Goal: Task Accomplishment & Management: Manage account settings

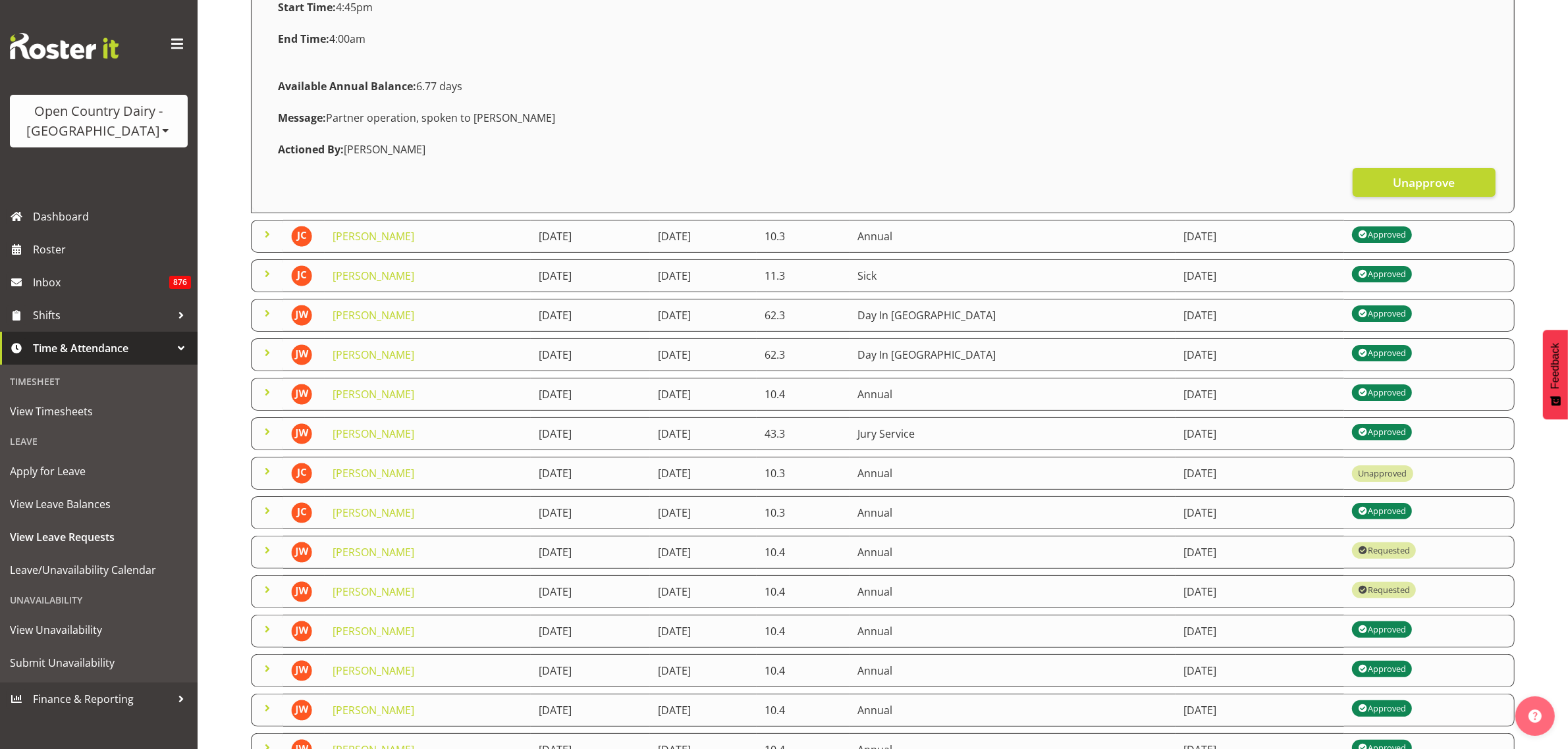
scroll to position [329, 0]
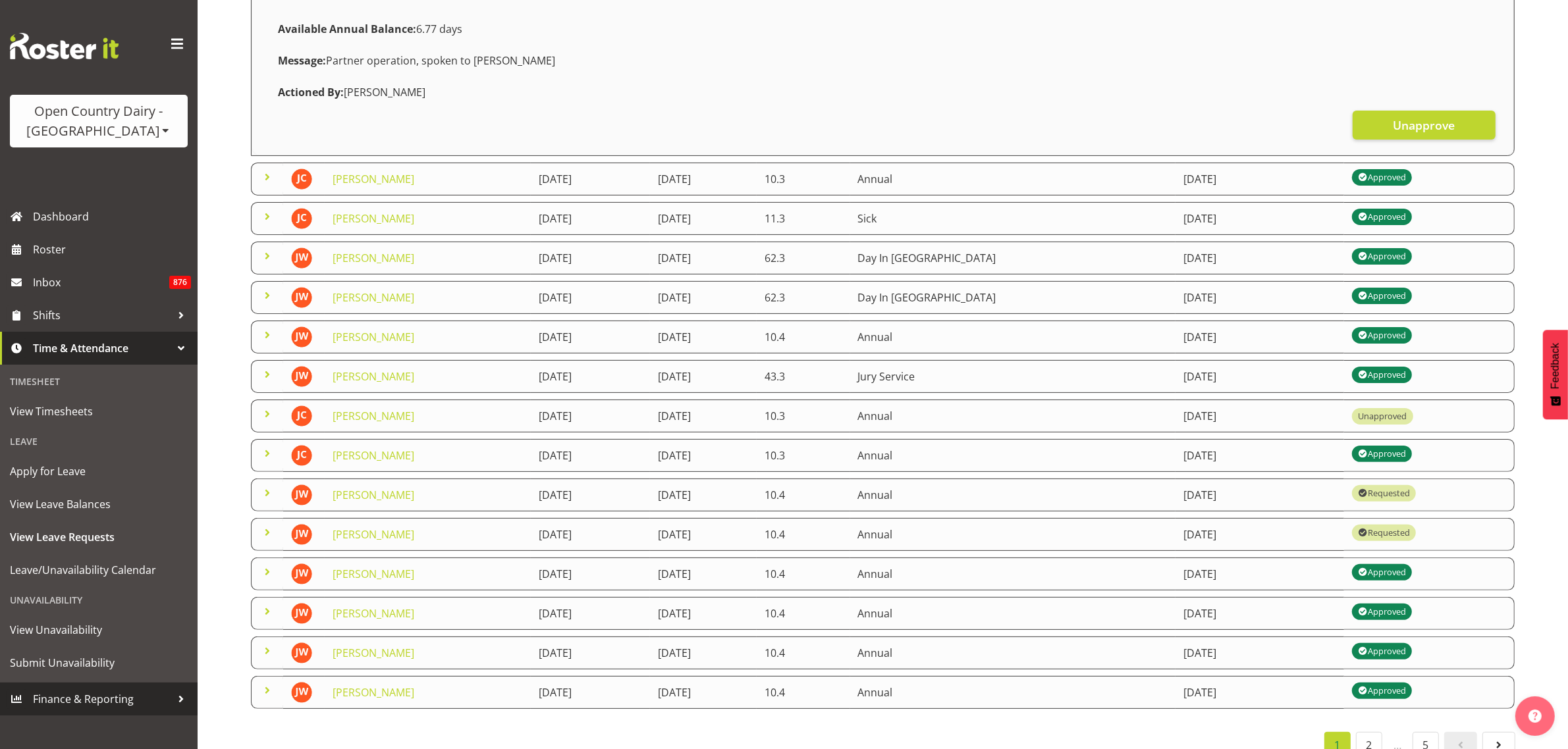
click at [94, 693] on span "Finance & Reporting" at bounding box center [102, 699] width 138 height 20
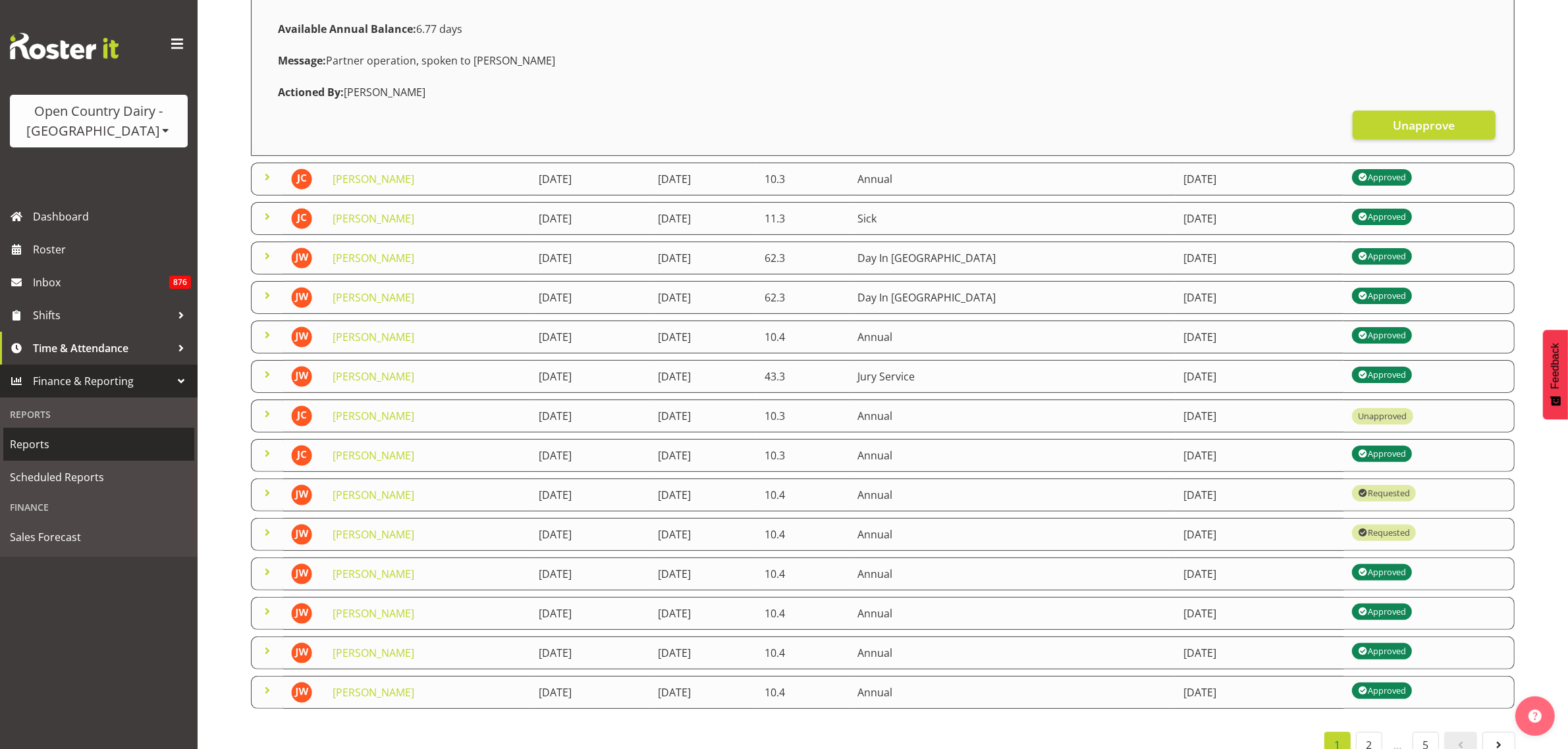
click at [35, 445] on span "Reports" at bounding box center [98, 445] width 177 height 20
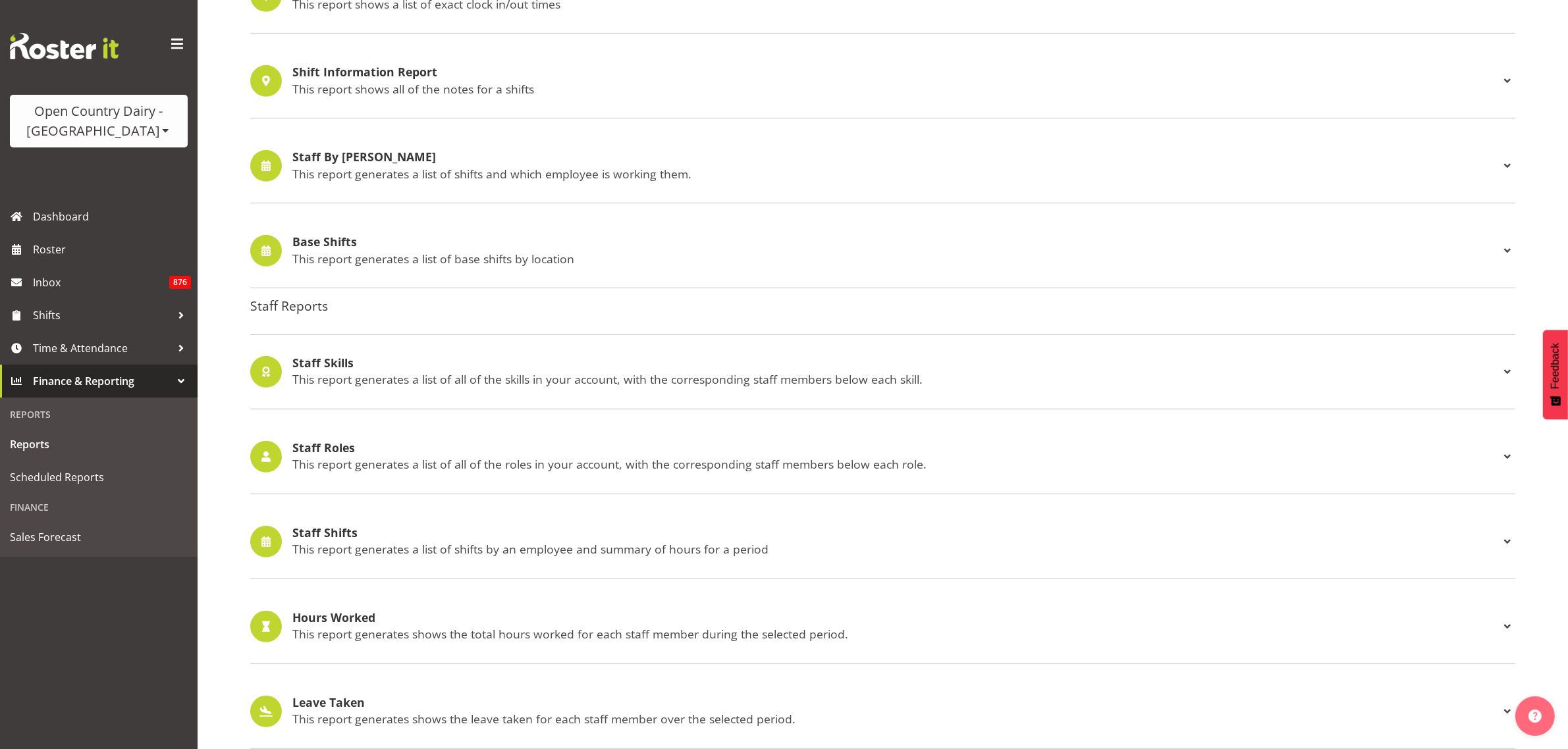
scroll to position [905, 0]
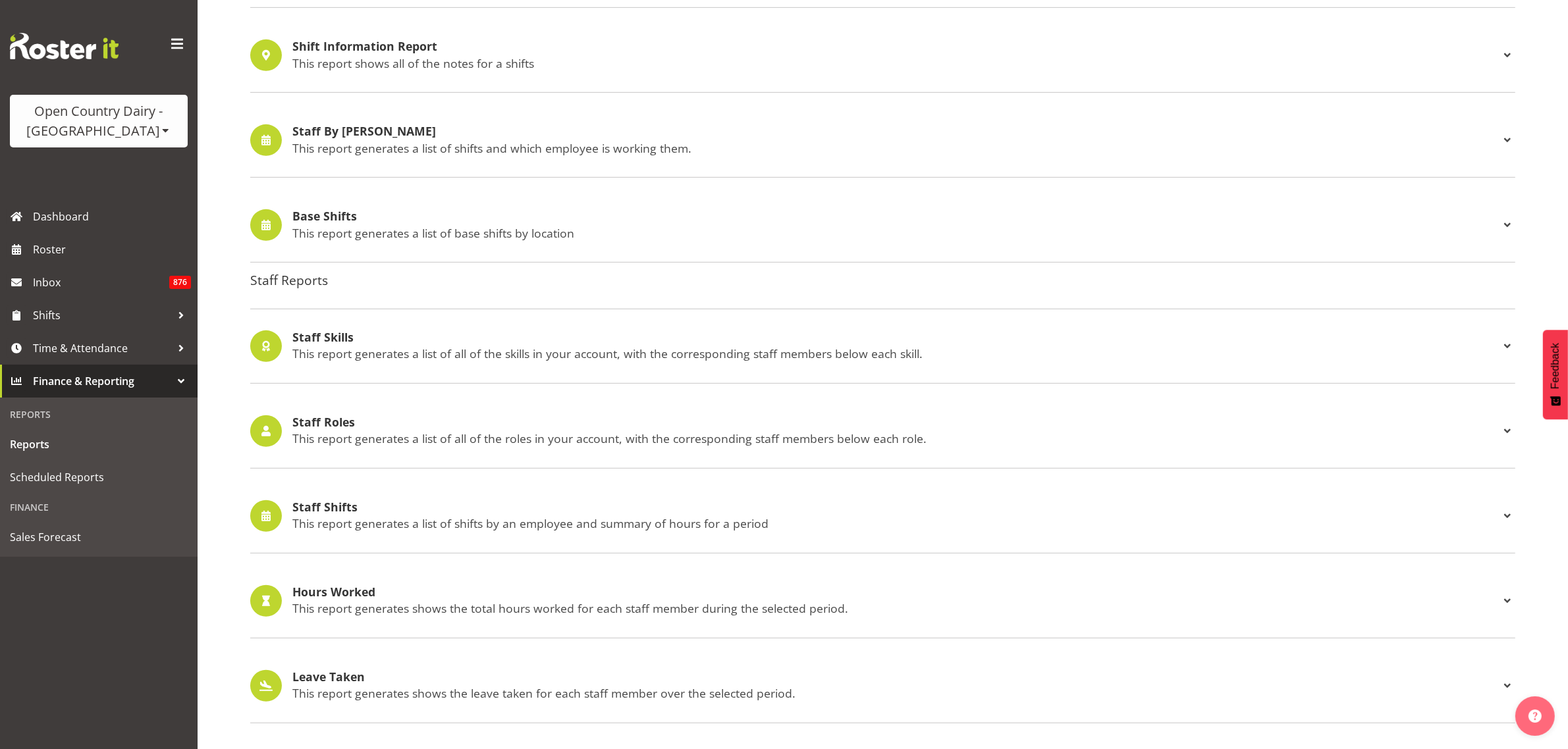
click at [330, 425] on h4 "Staff Roles" at bounding box center [896, 423] width 1207 height 13
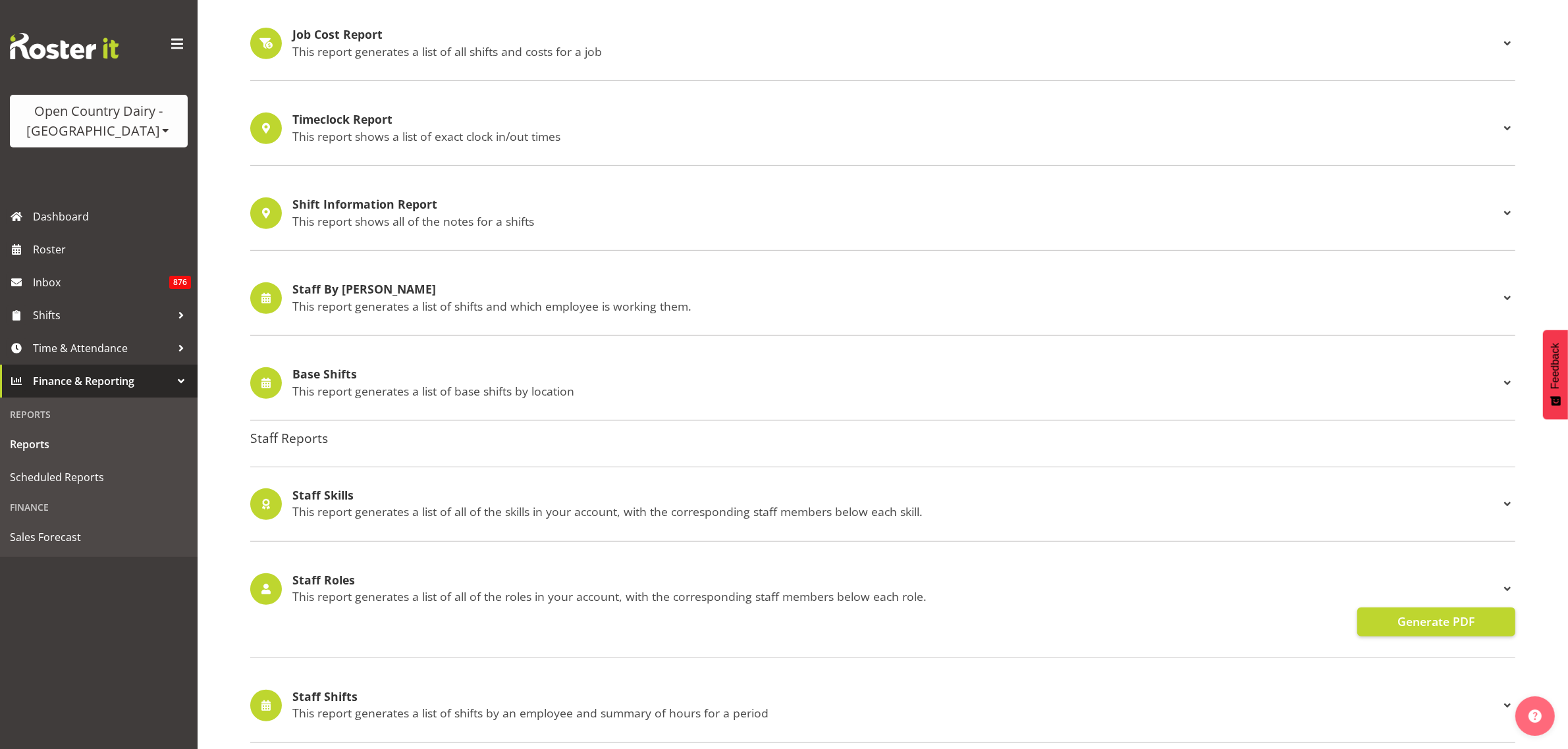
scroll to position [740, 0]
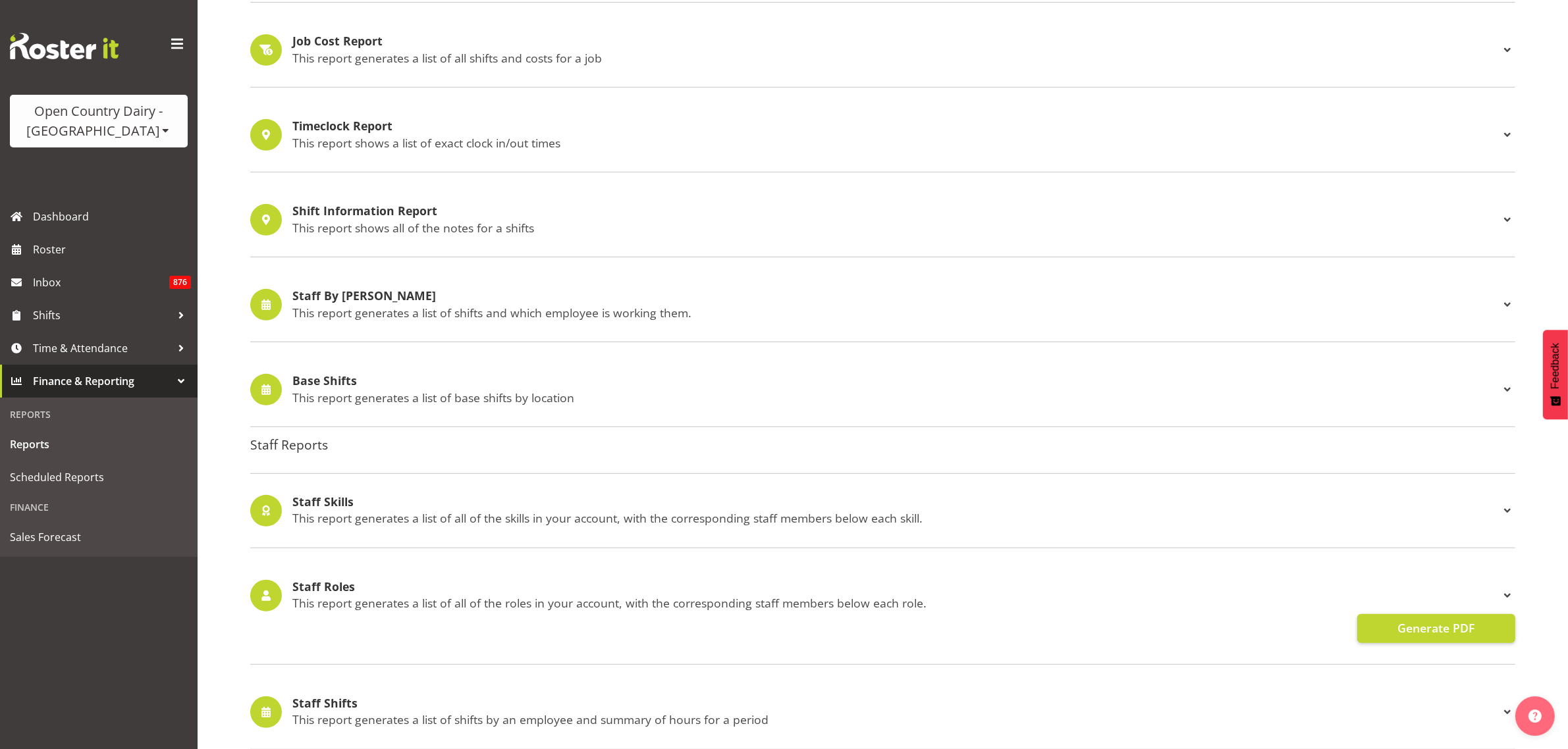
click at [336, 502] on h4 "Staff Skills" at bounding box center [896, 502] width 1207 height 13
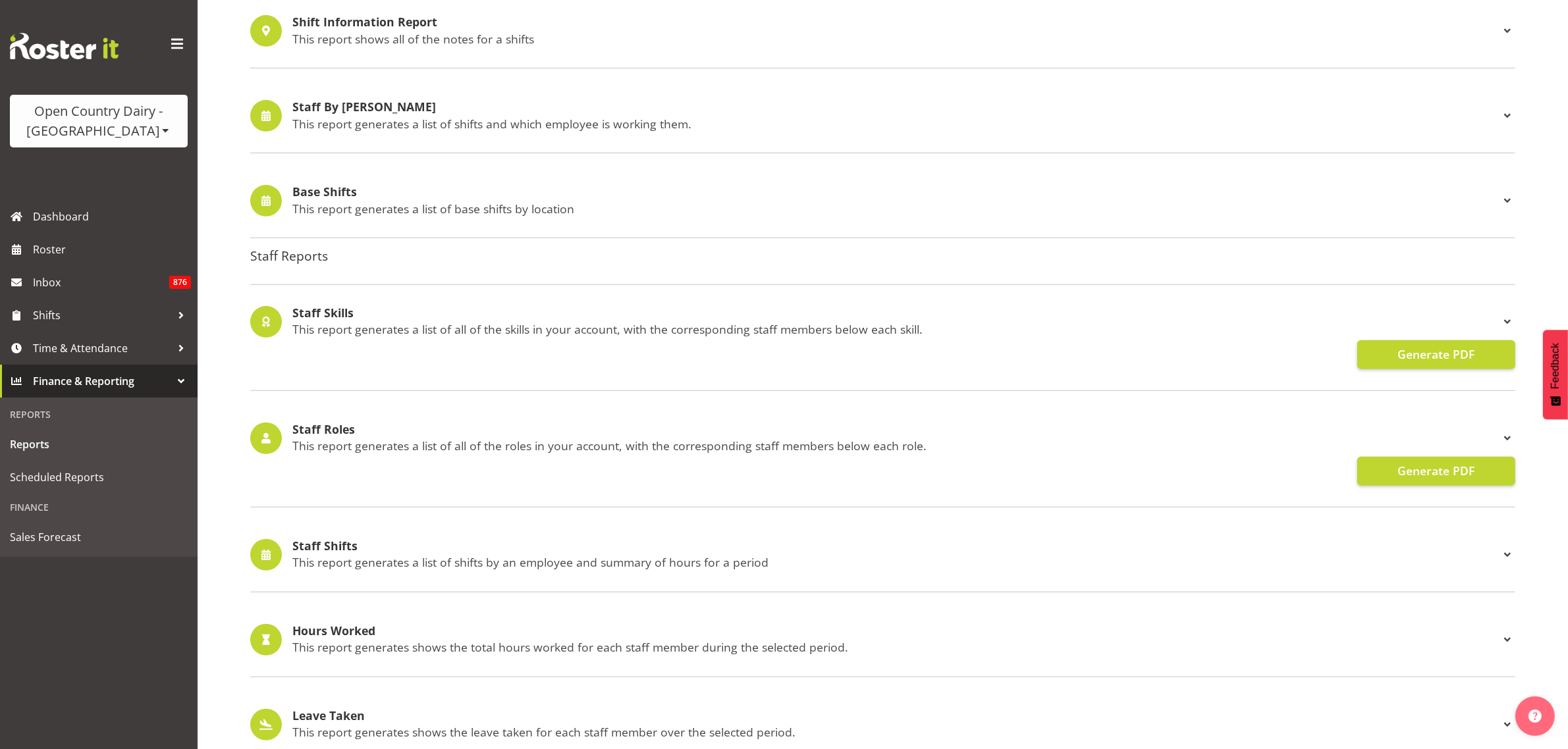
scroll to position [988, 0]
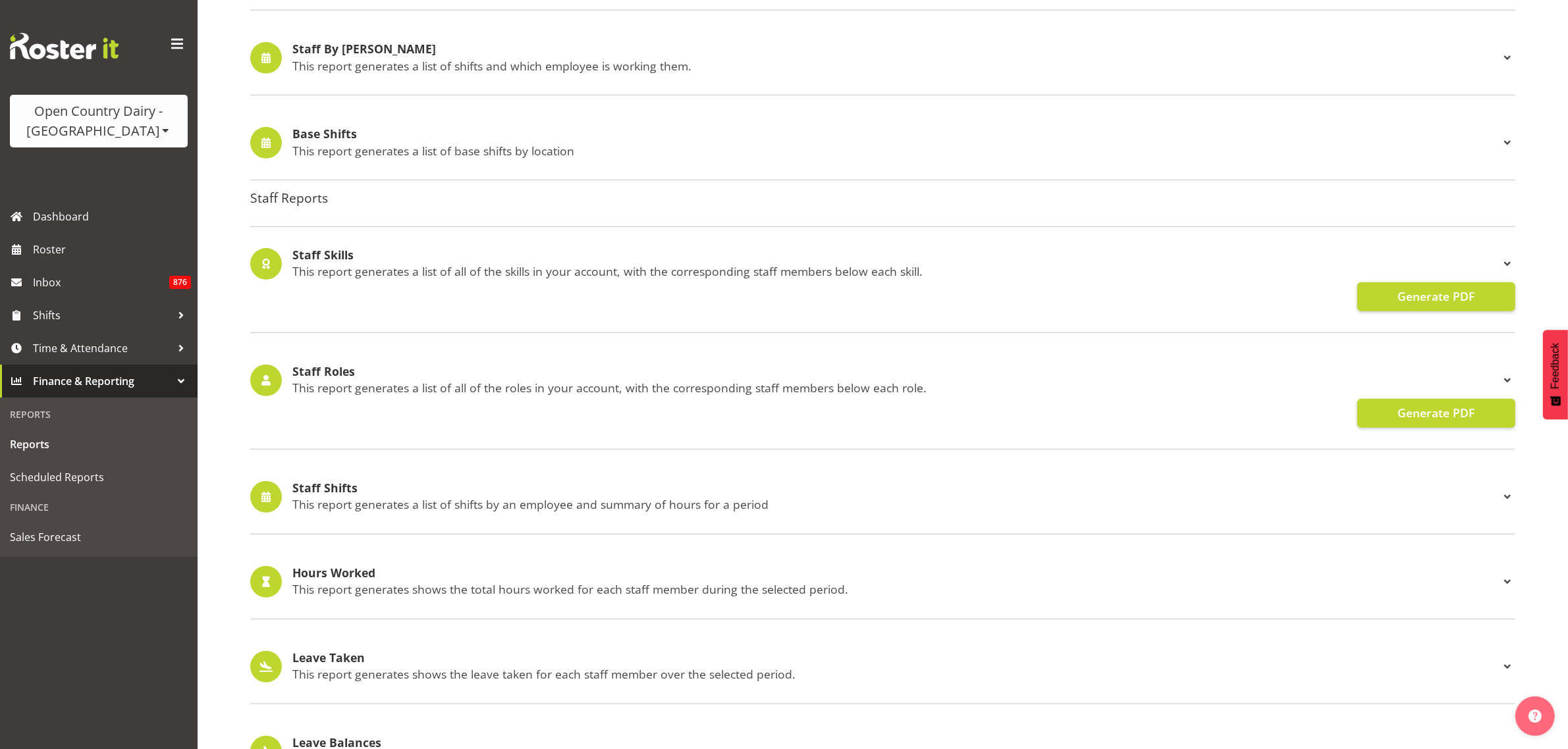
click at [1506, 383] on span at bounding box center [1508, 381] width 16 height 16
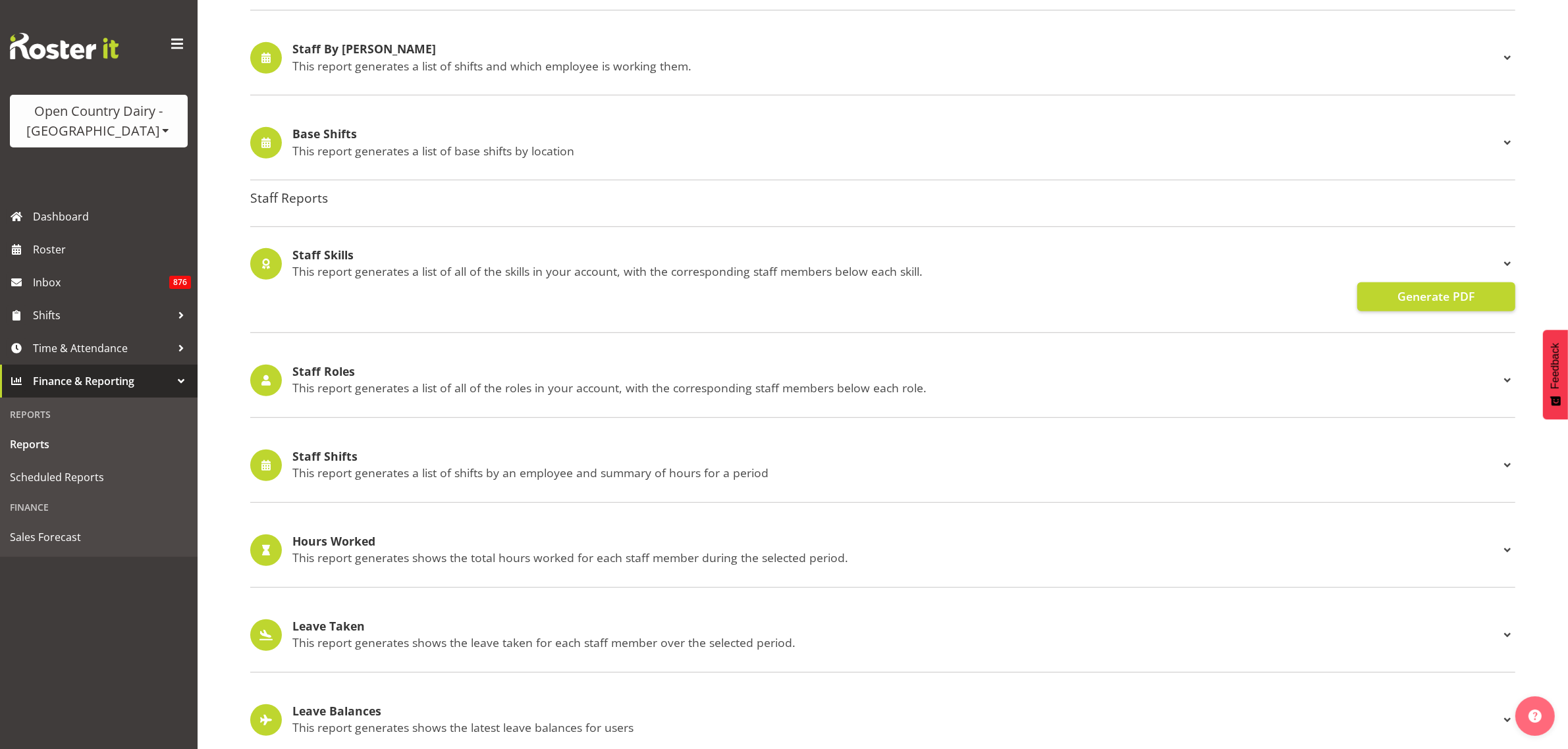
click at [1506, 383] on span at bounding box center [1508, 381] width 16 height 16
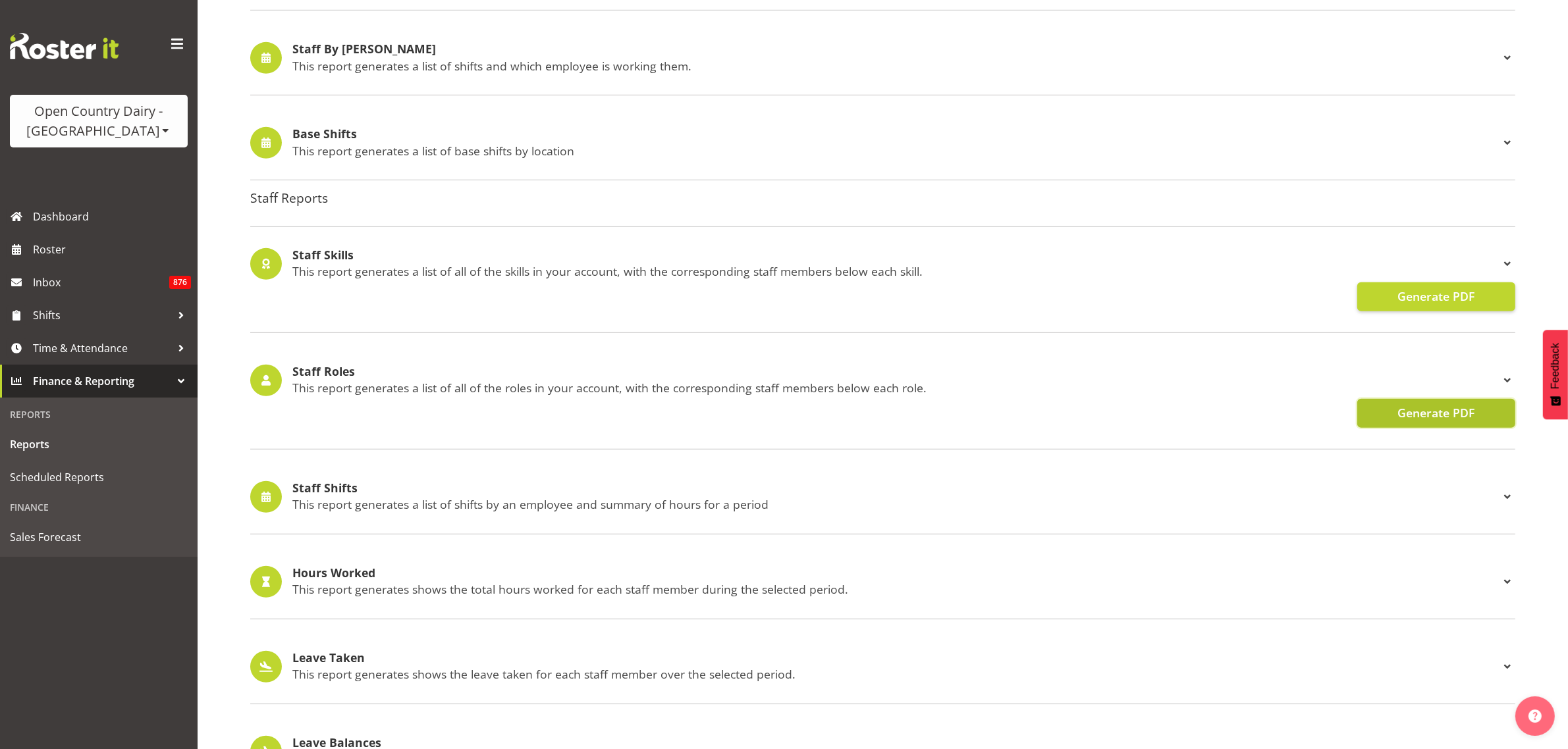
click at [1443, 417] on span "Generate PDF" at bounding box center [1436, 413] width 77 height 17
click at [1440, 294] on span "Generate PDF" at bounding box center [1436, 296] width 77 height 17
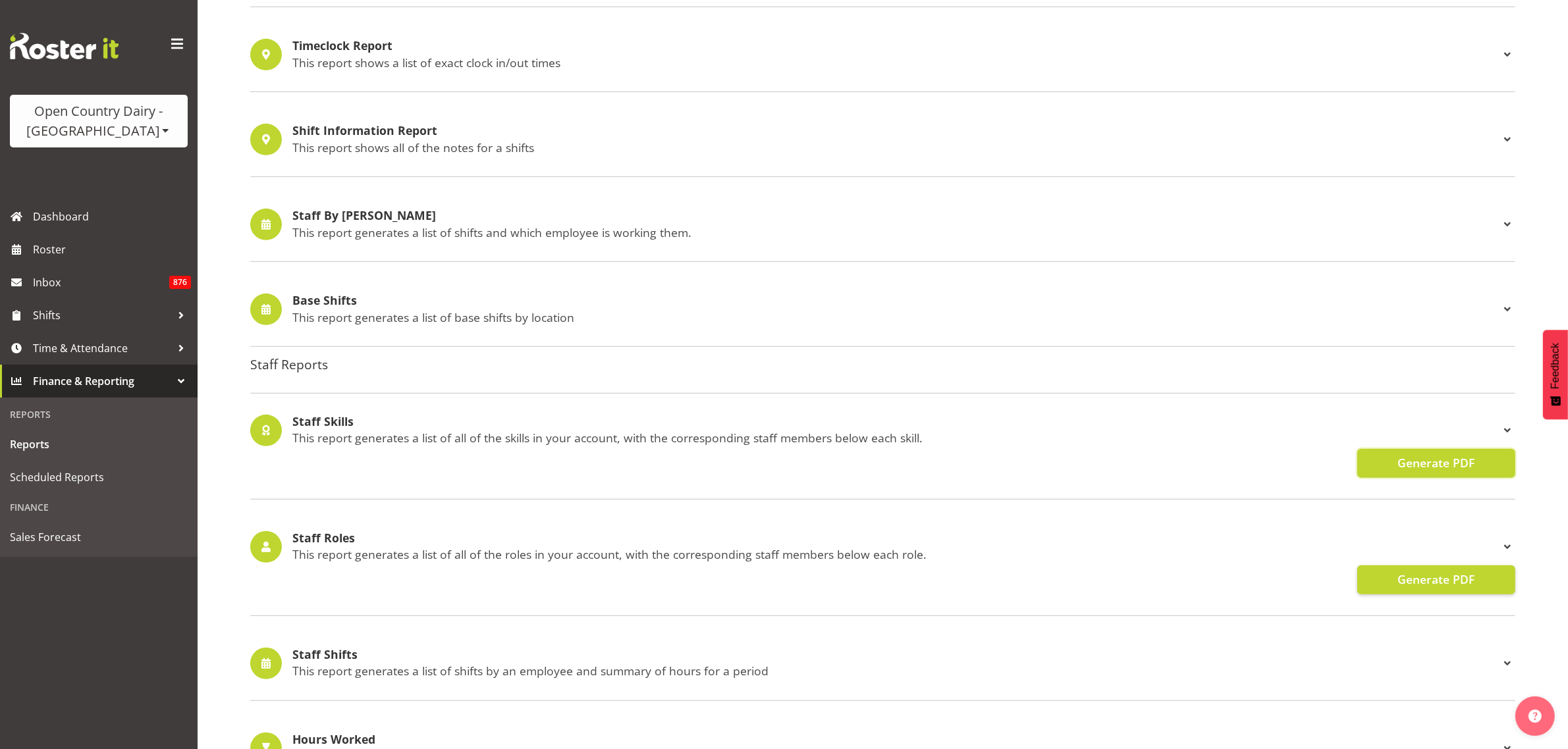
scroll to position [818, 0]
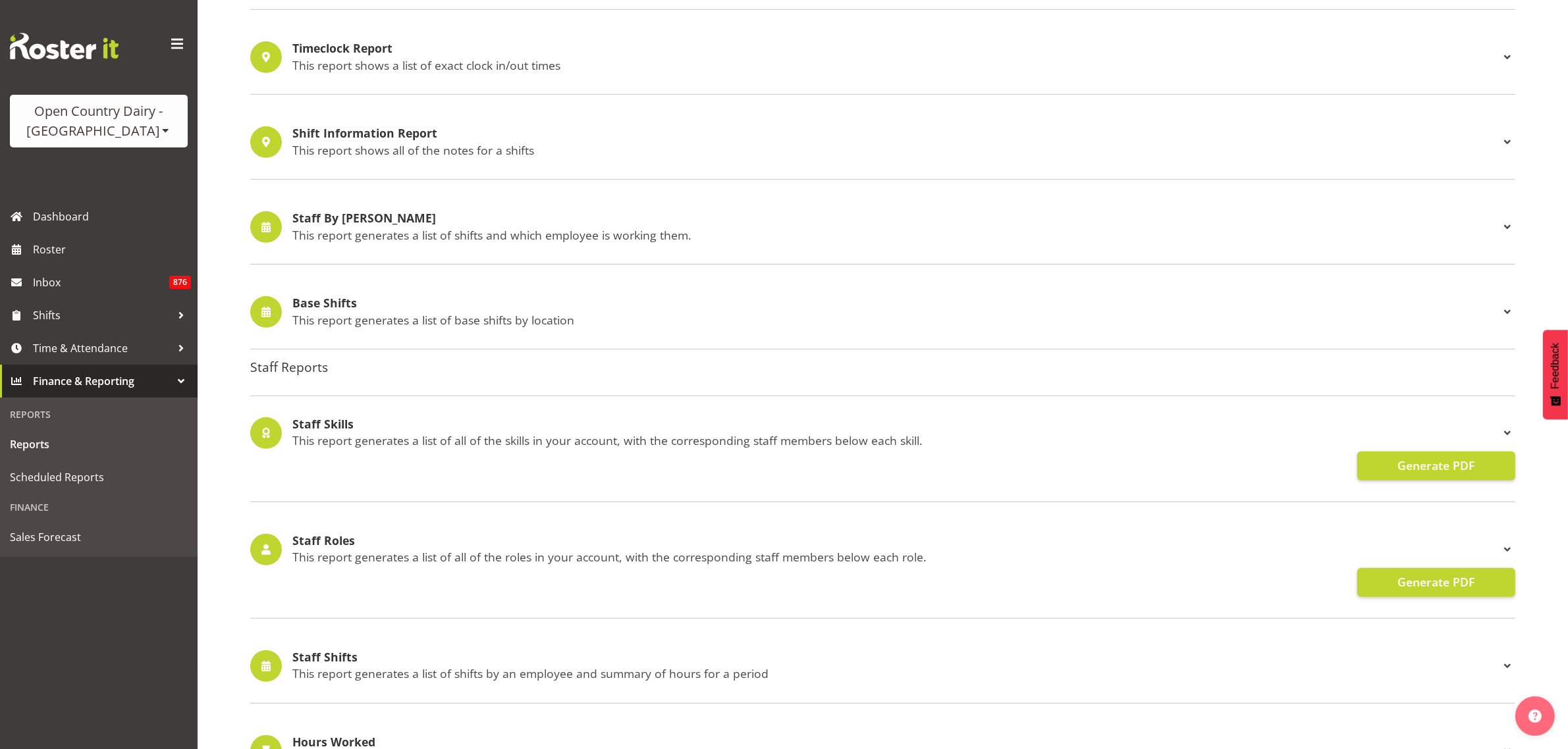
click at [324, 216] on h4 "Staff By Shifts" at bounding box center [896, 219] width 1207 height 13
select select
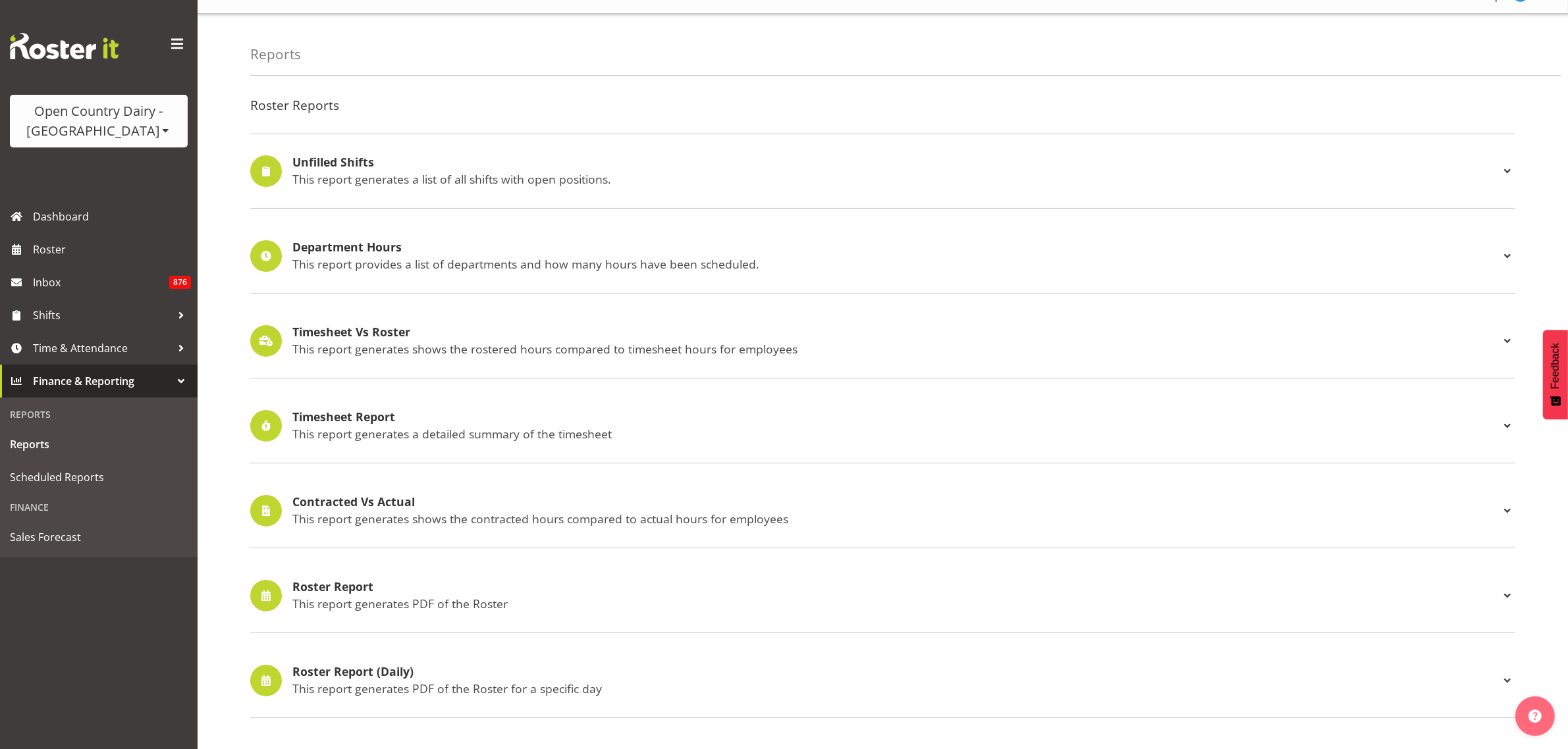
scroll to position [0, 0]
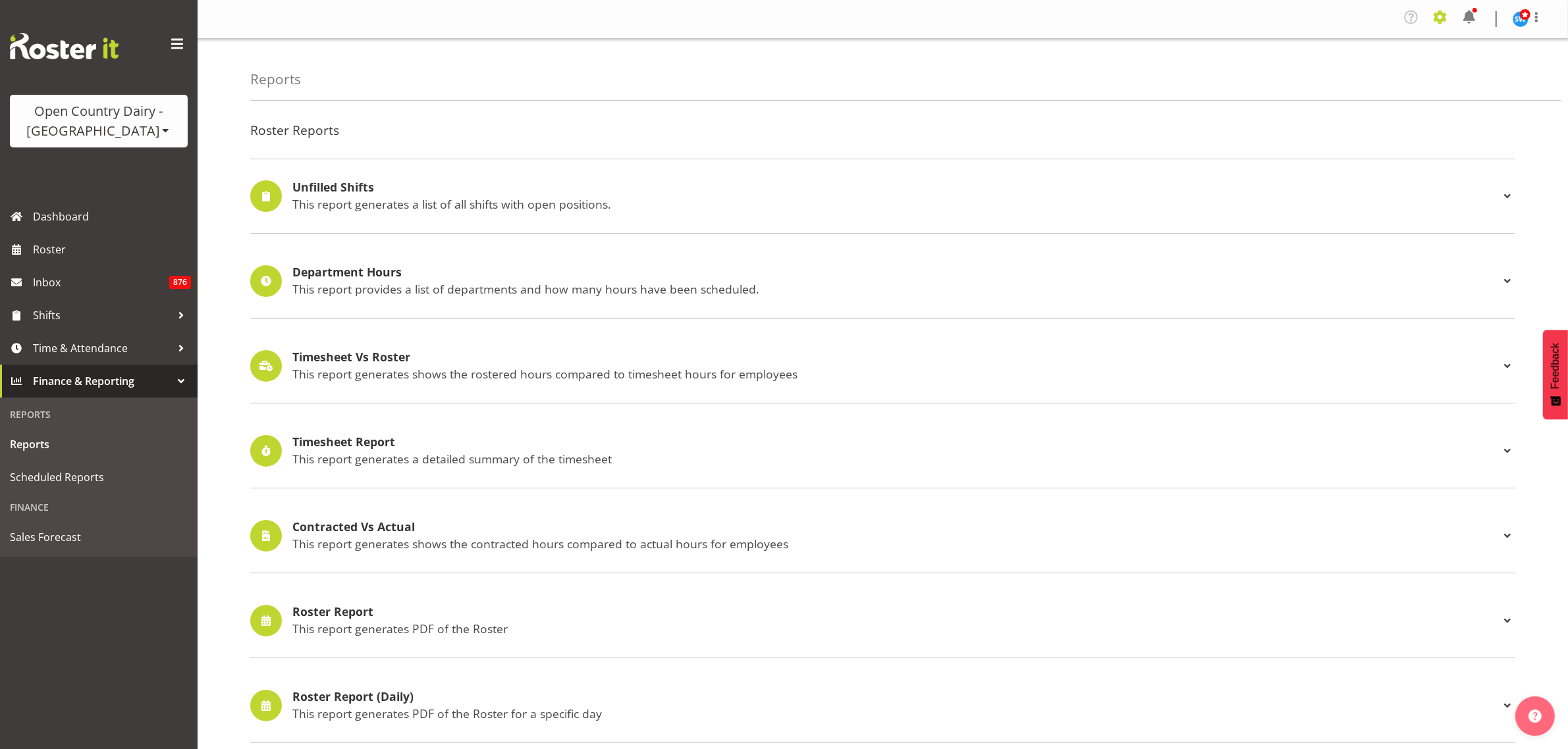
click at [1440, 18] on span at bounding box center [1440, 17] width 21 height 21
click at [1339, 144] on link "Employees" at bounding box center [1359, 146] width 182 height 24
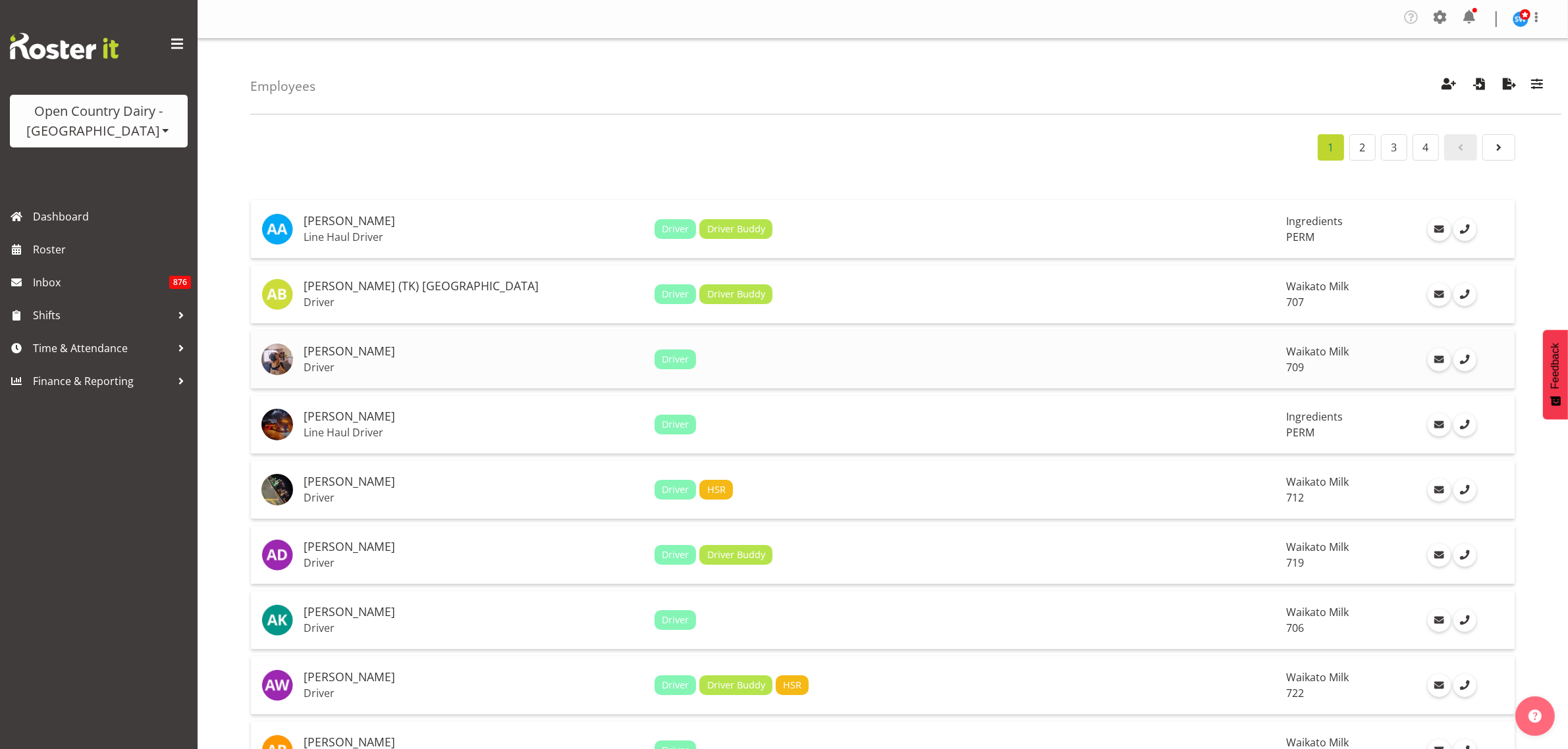
click at [351, 352] on h5 "[PERSON_NAME]" at bounding box center [474, 352] width 340 height 13
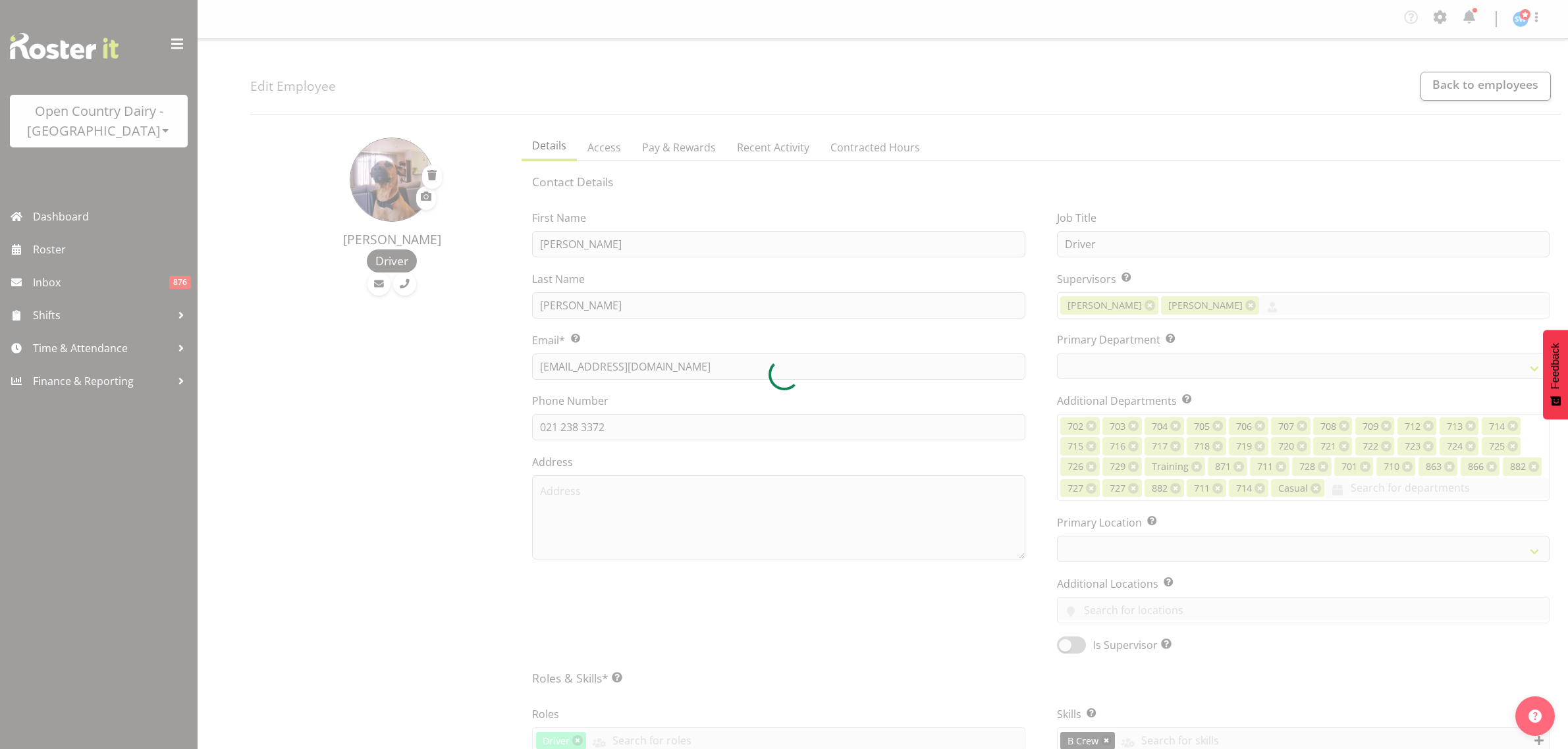
select select "TimelineWeek"
select select
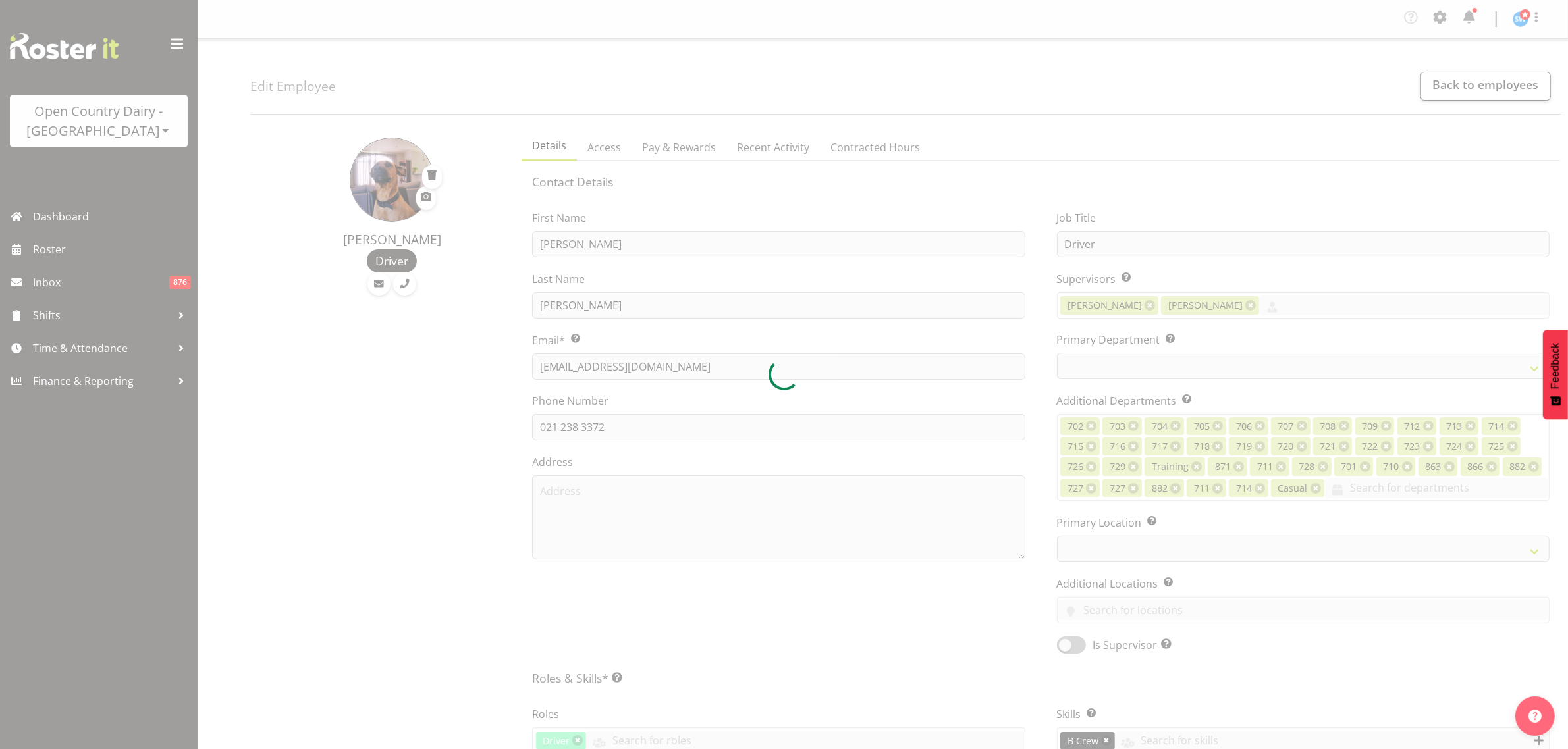
select select
select select "1054"
select select "735"
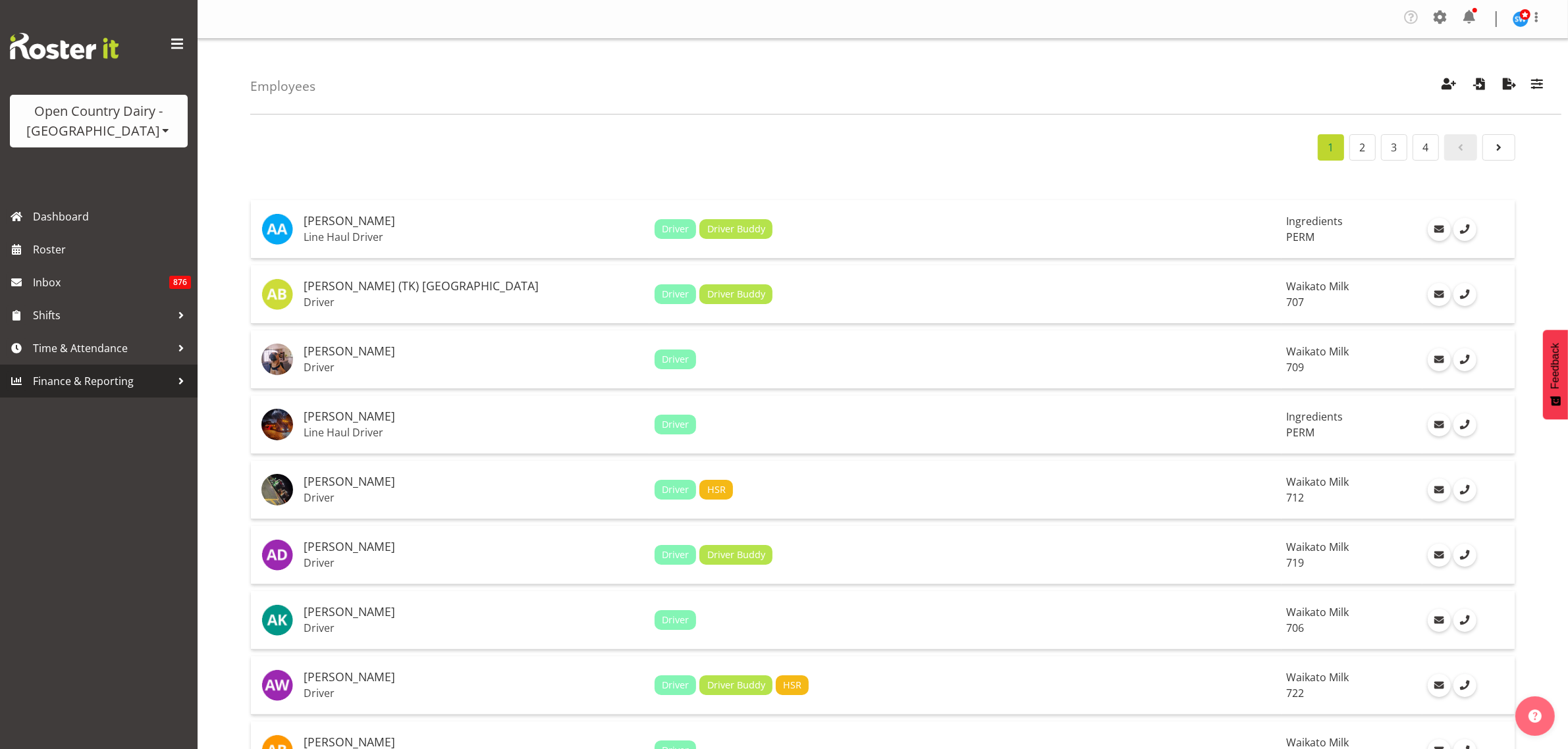
click at [108, 379] on span "Finance & Reporting" at bounding box center [102, 381] width 138 height 20
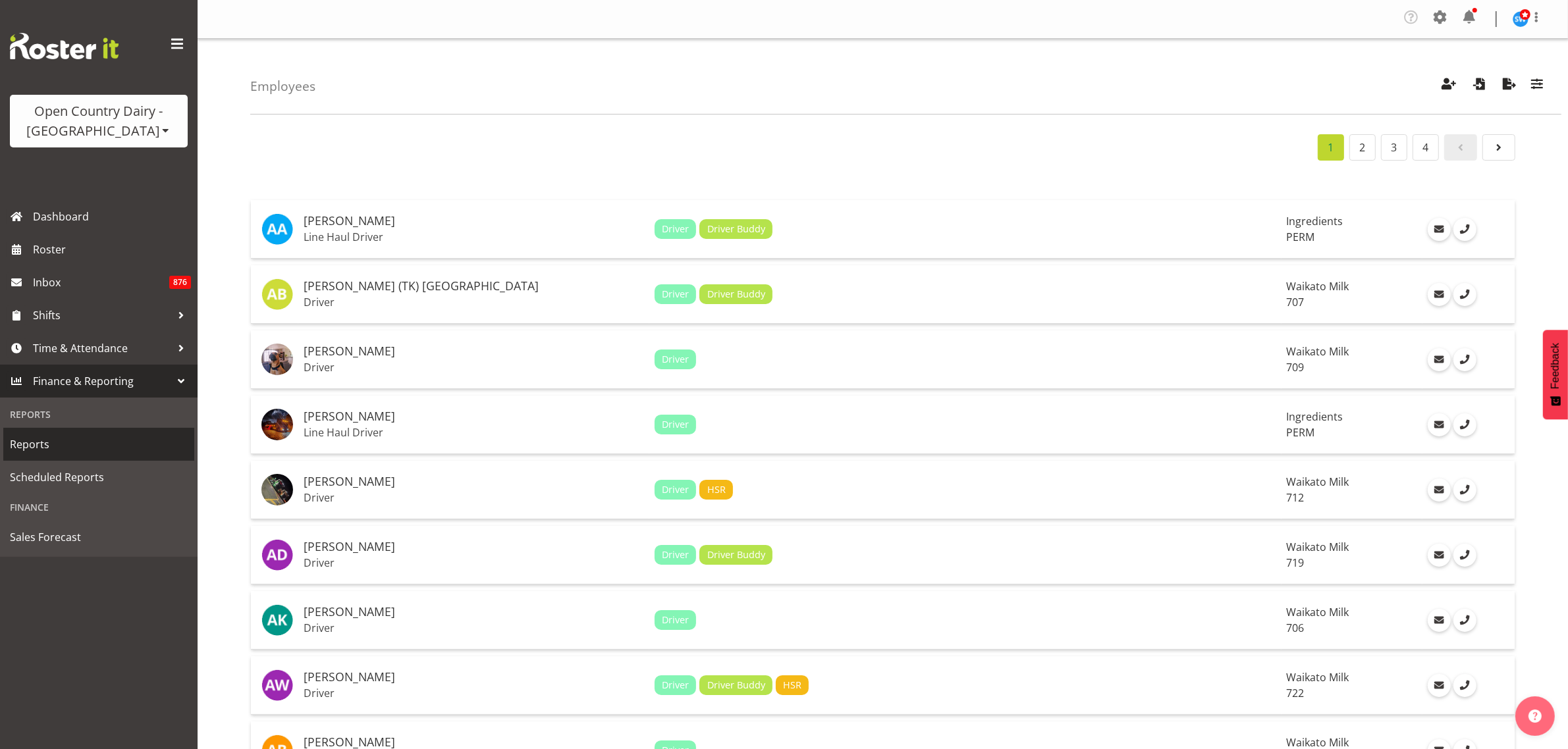
click at [41, 440] on span "Reports" at bounding box center [98, 445] width 177 height 20
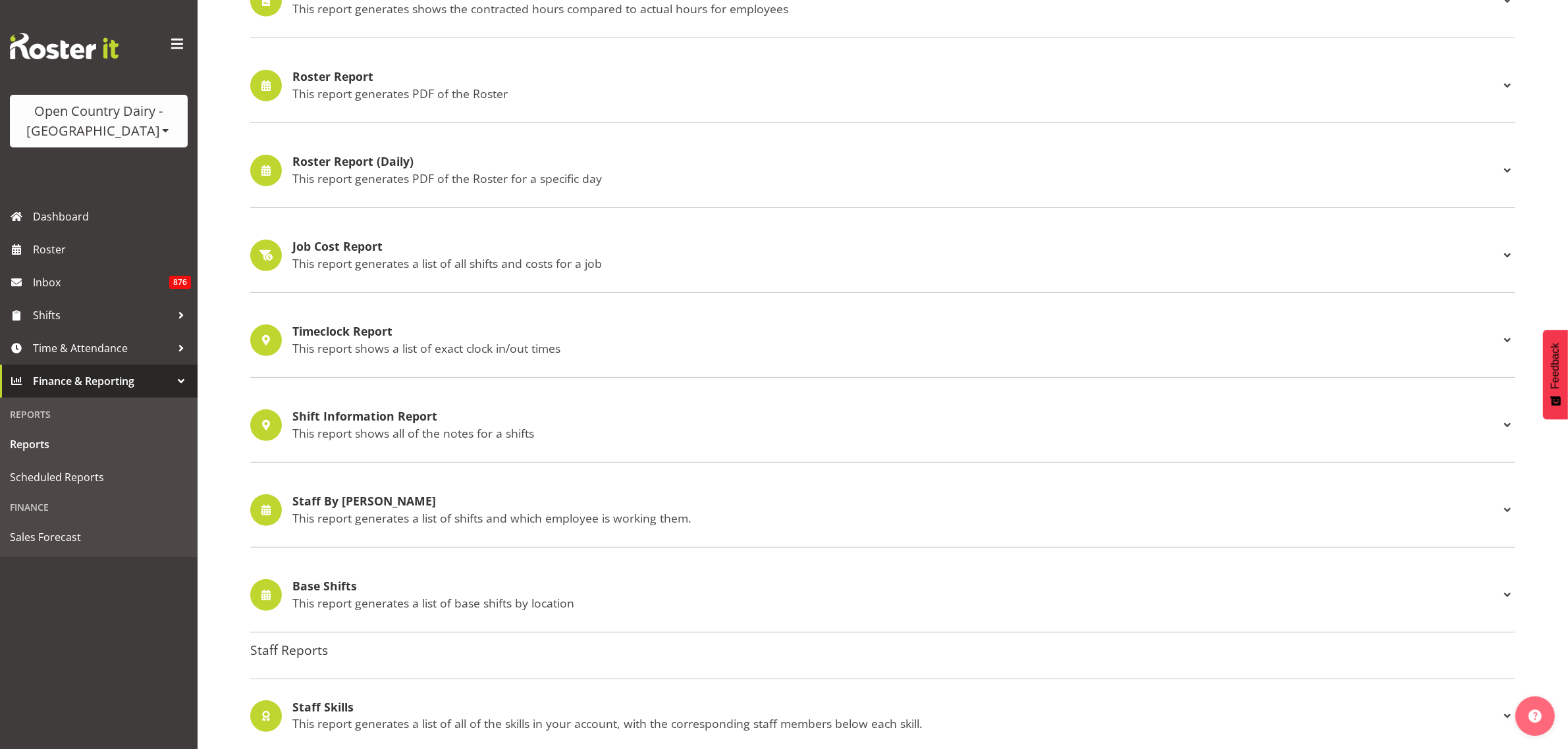
scroll to position [576, 0]
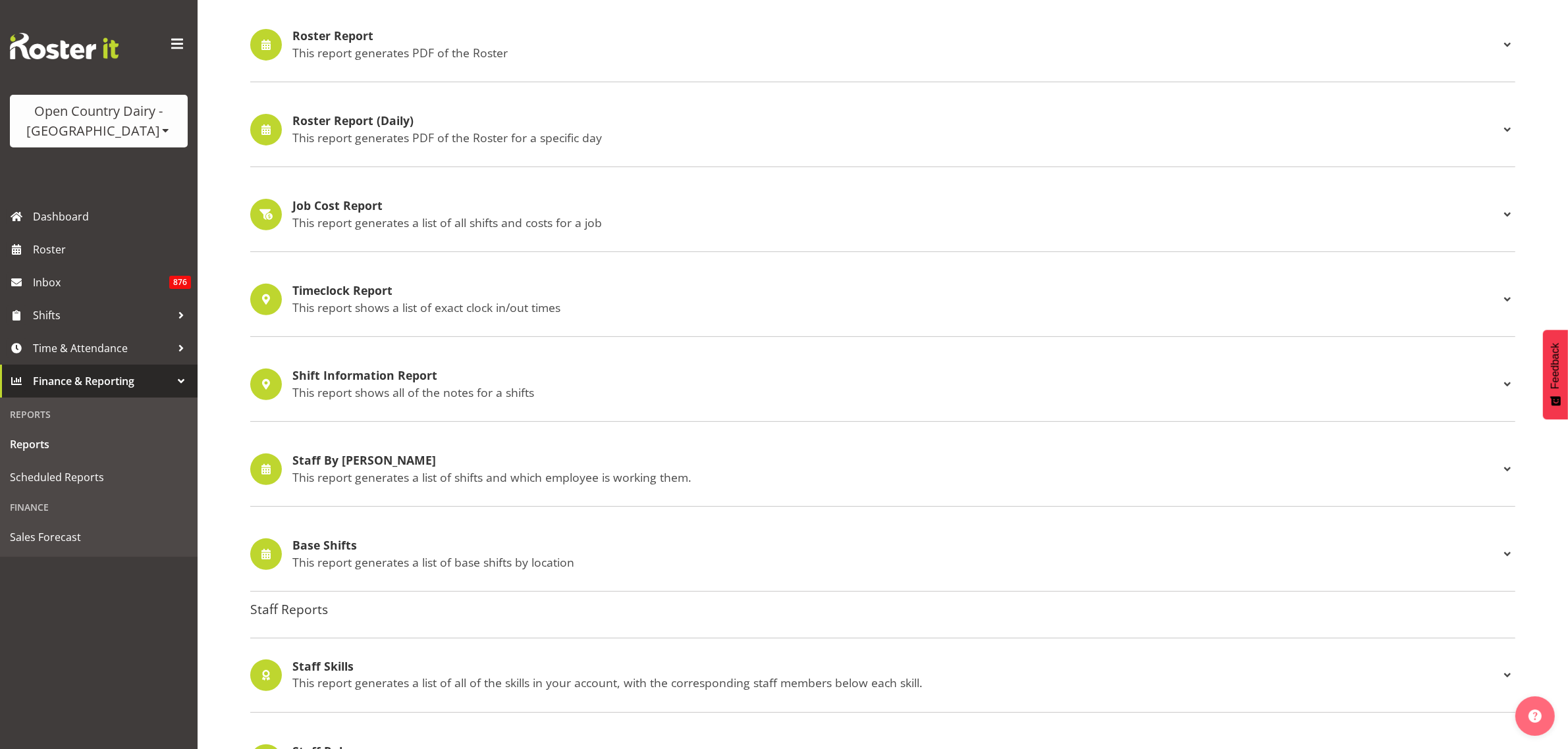
click at [356, 465] on h4 "Staff By Shifts" at bounding box center [896, 461] width 1207 height 13
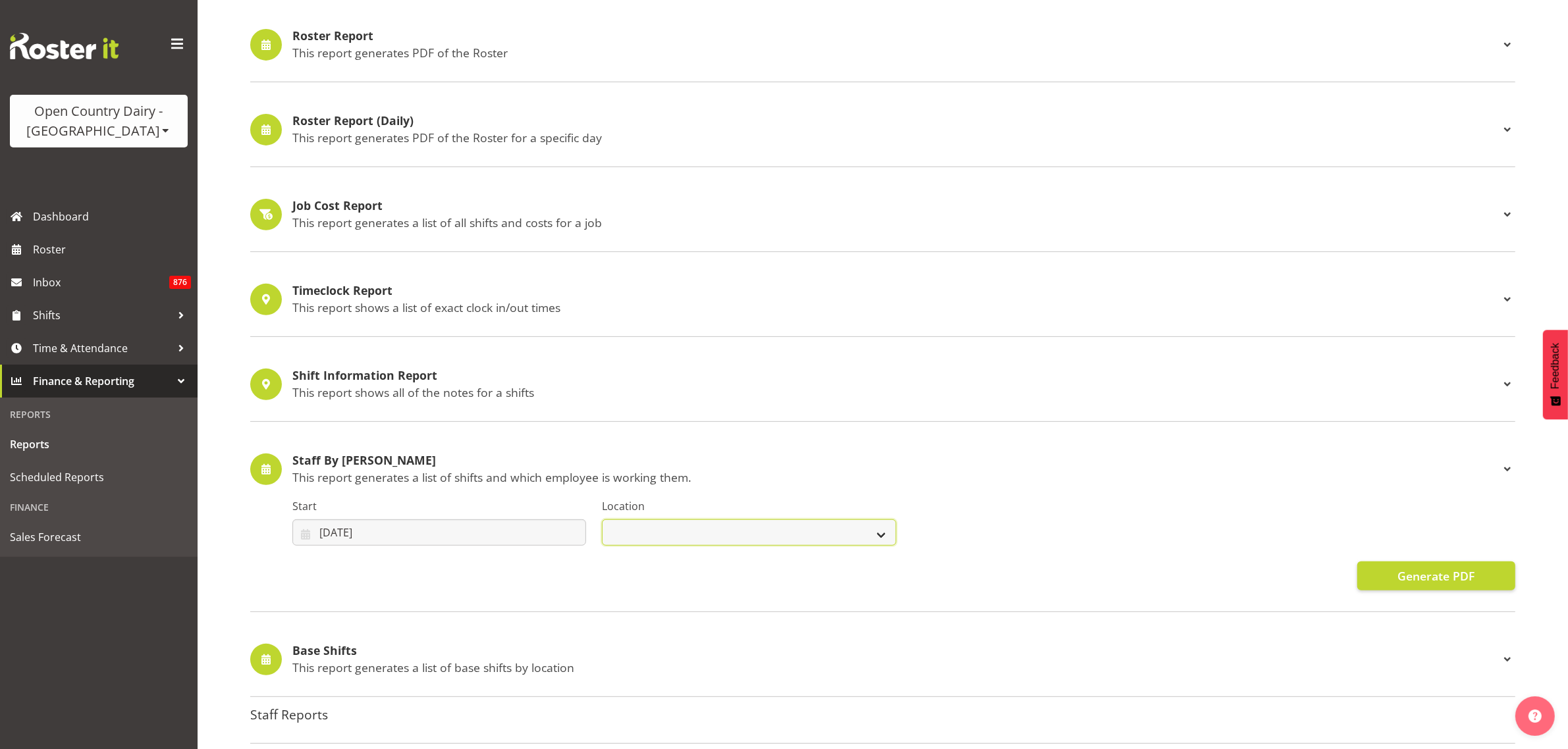
click at [665, 537] on select "Containers Horotiu Ingredients Waharoa Office Waikato Milk Whanganui Office" at bounding box center [748, 533] width 294 height 27
select select "1054"
click at [602, 522] on select "Containers Horotiu Ingredients Waharoa Office Waikato Milk Whanganui Office" at bounding box center [748, 533] width 294 height 27
click at [1401, 578] on span "Generate PDF" at bounding box center [1436, 576] width 77 height 17
click at [1418, 574] on span "Generate PDF" at bounding box center [1436, 576] width 77 height 17
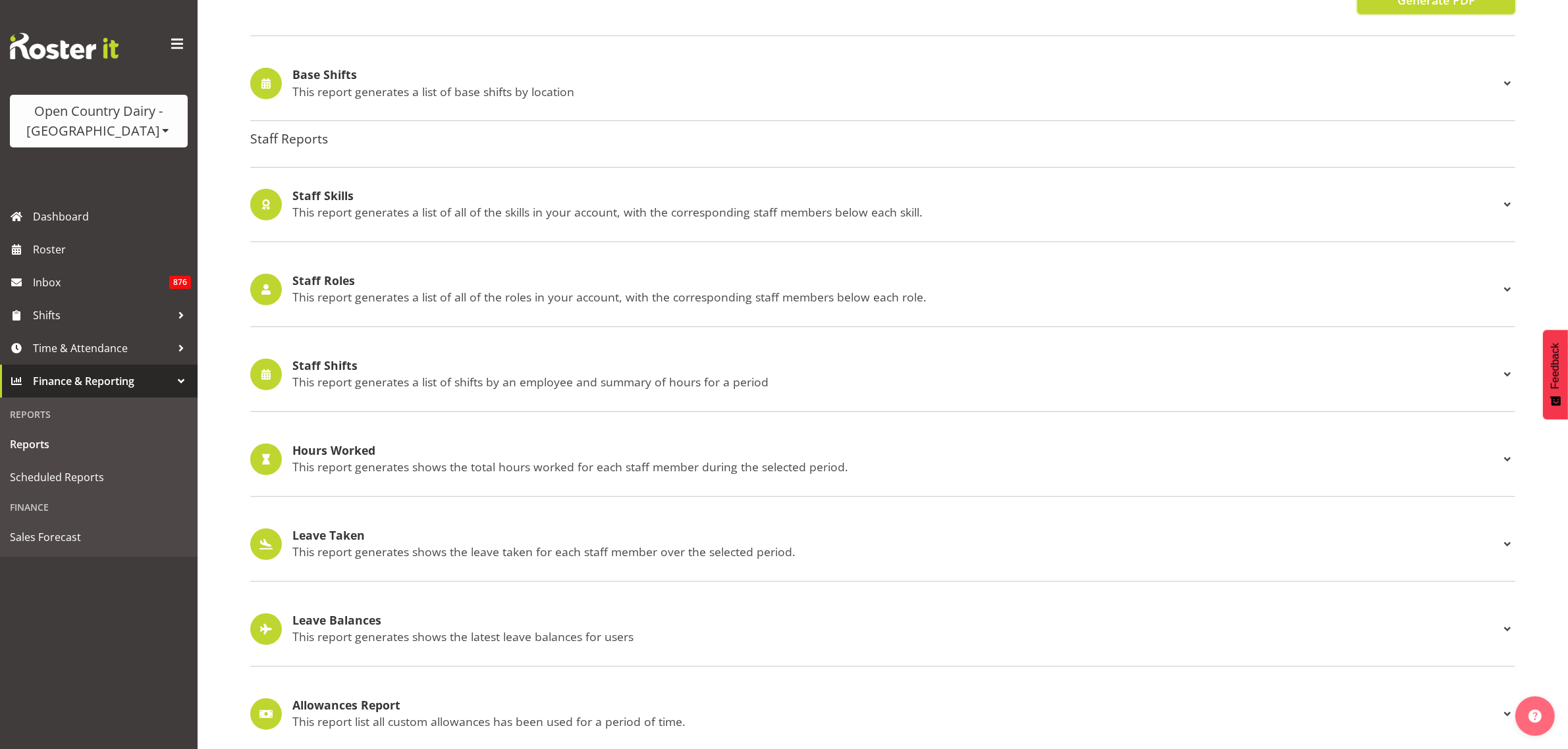
scroll to position [1190, 0]
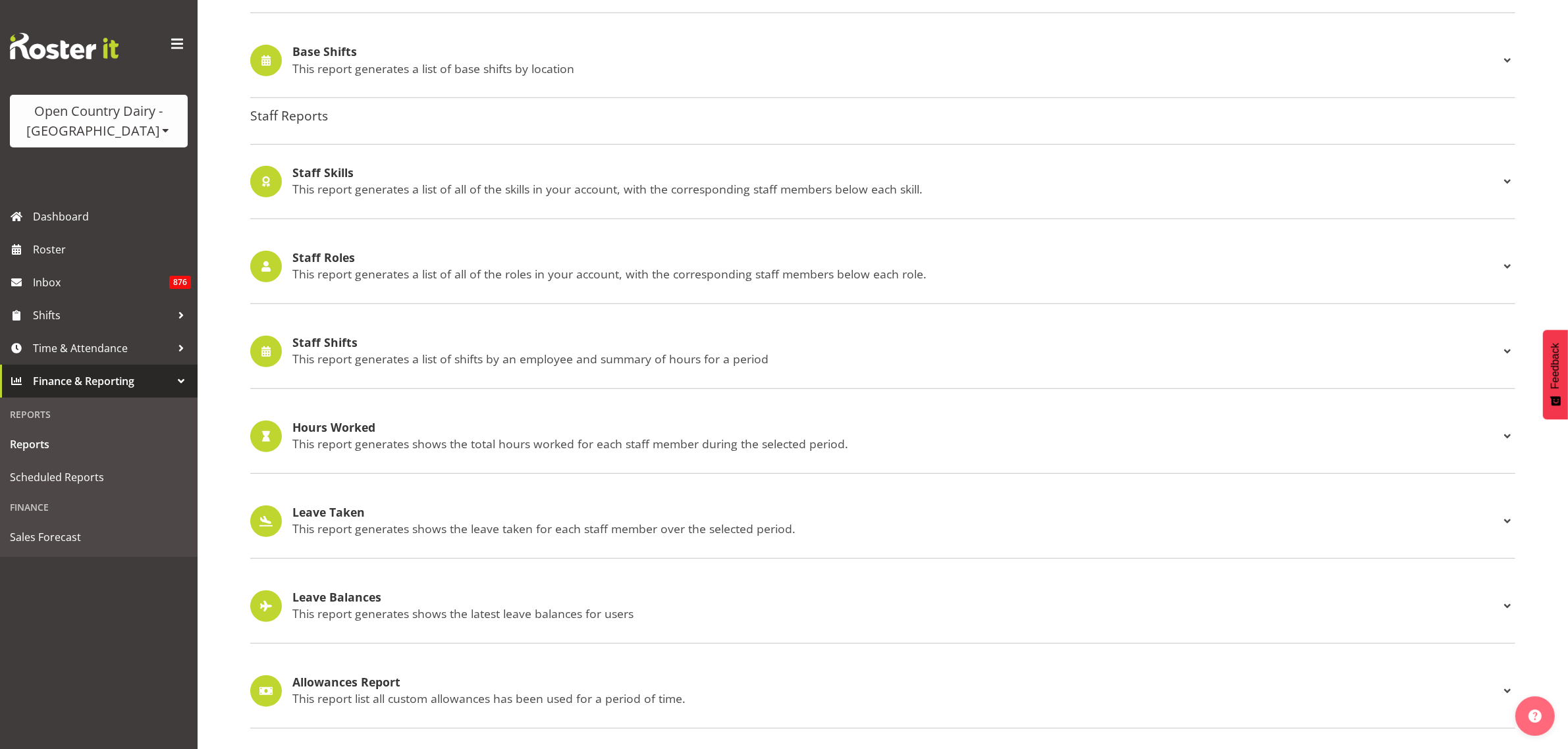
click at [386, 676] on h4 "Allowances Report" at bounding box center [896, 683] width 1207 height 13
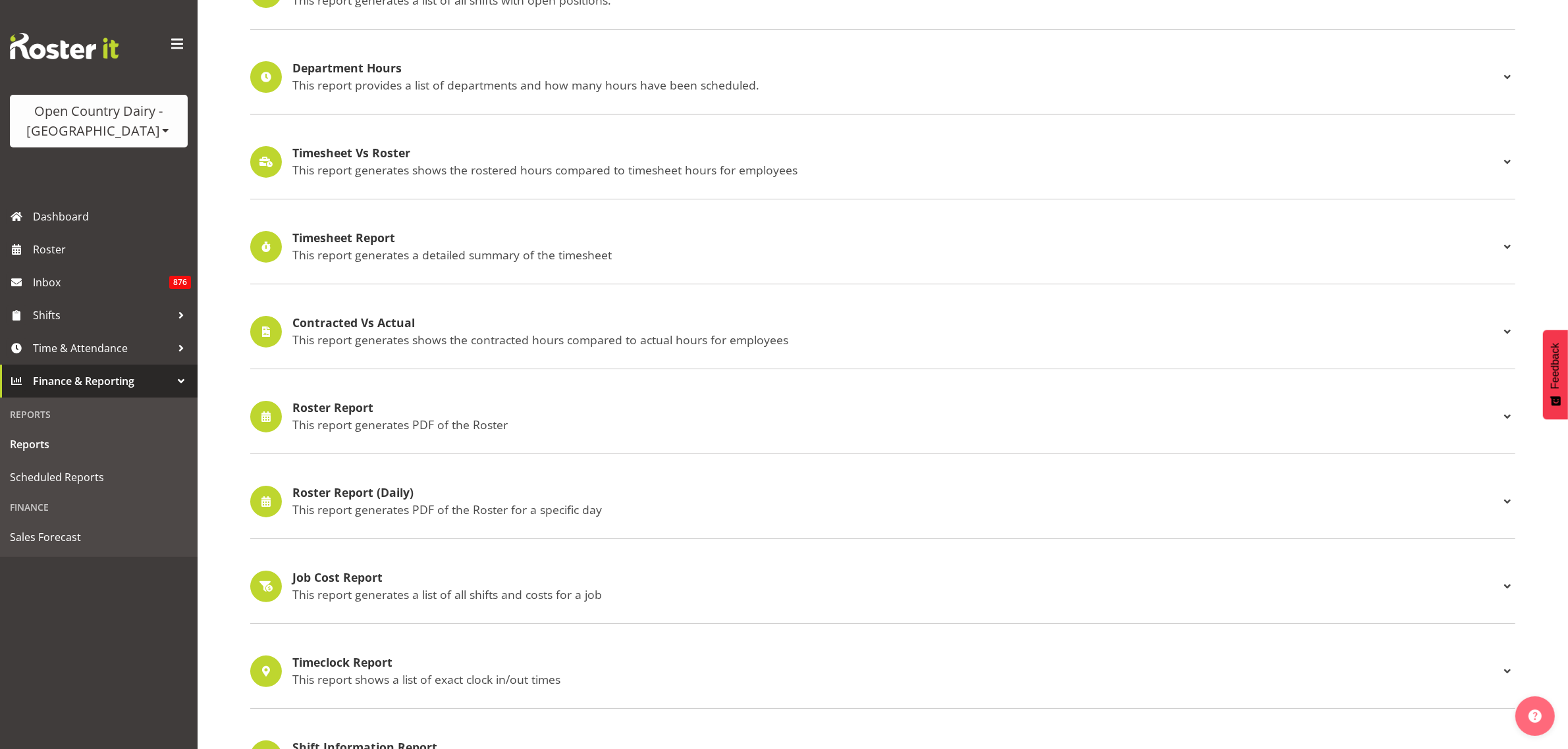
scroll to position [165, 0]
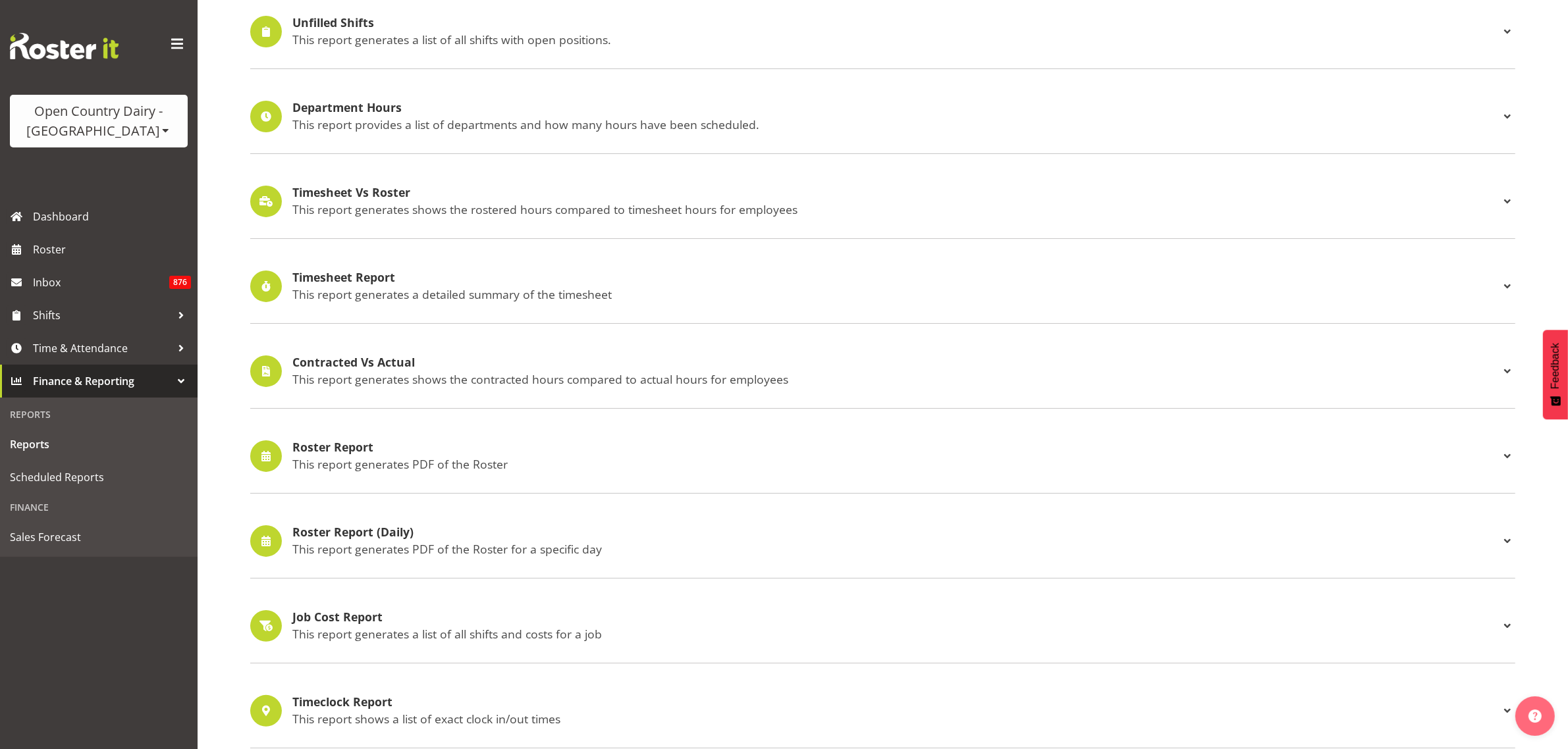
click at [374, 360] on h4 "Contracted Vs Actual" at bounding box center [896, 363] width 1207 height 13
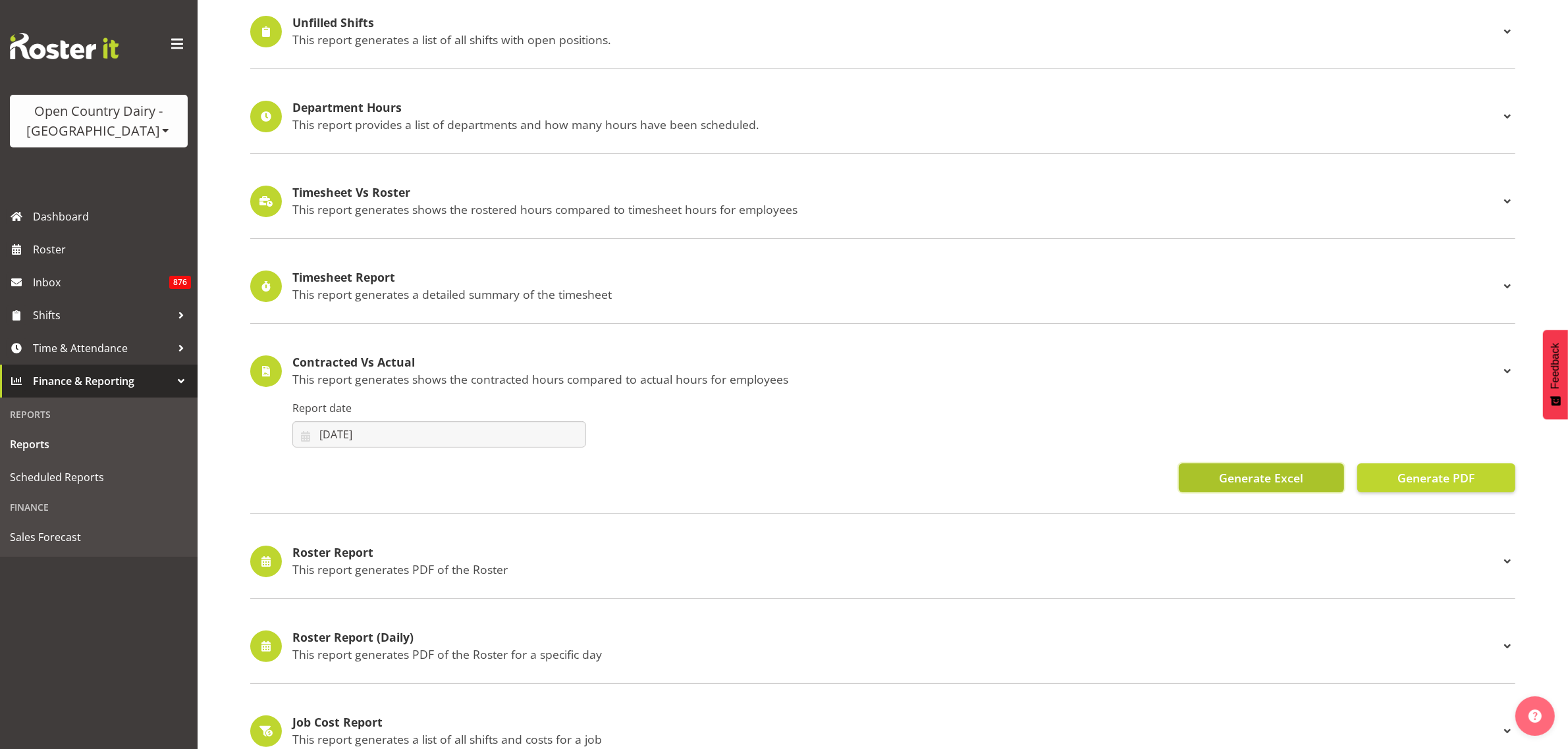
click at [1236, 482] on span "Generate Excel" at bounding box center [1261, 478] width 84 height 17
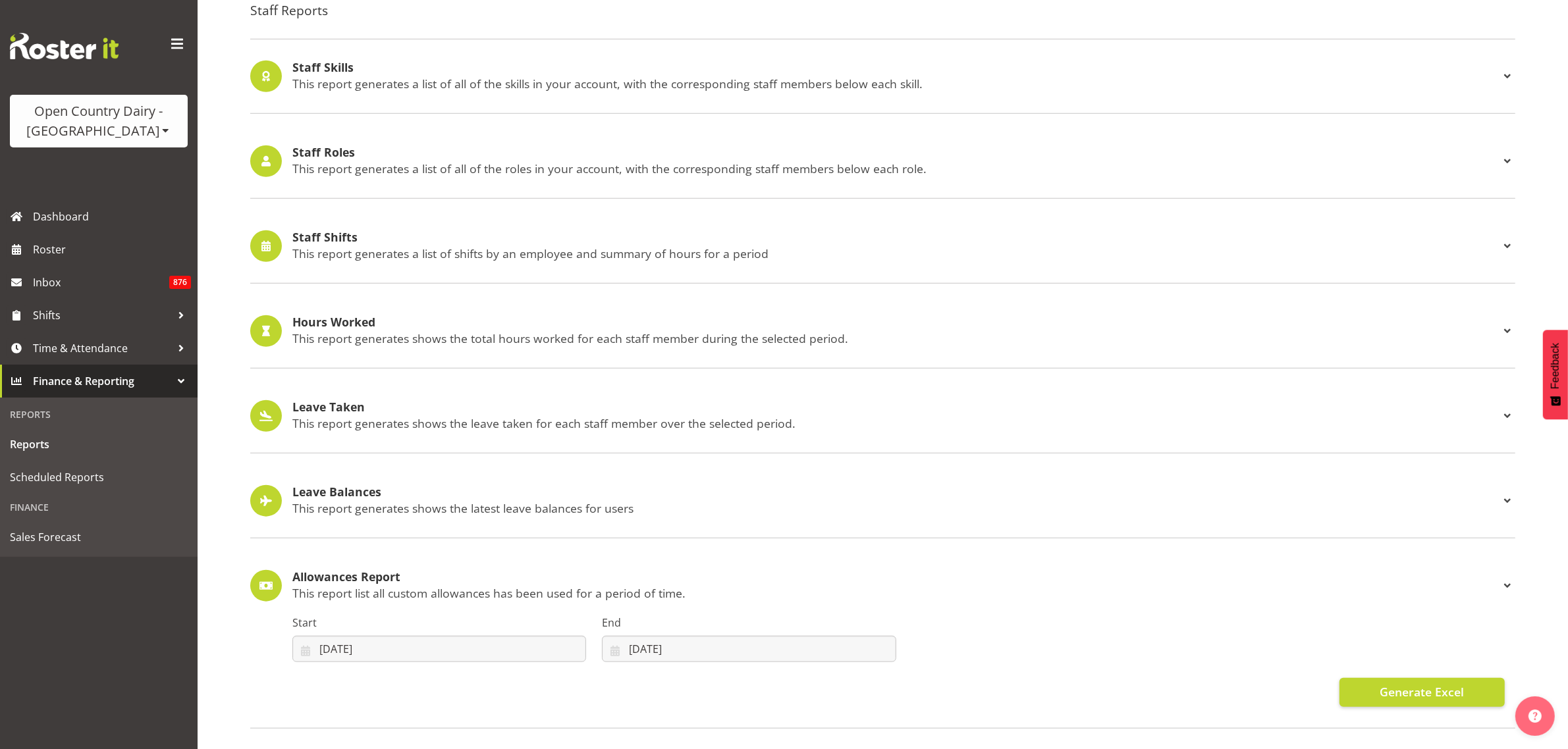
scroll to position [1235, 0]
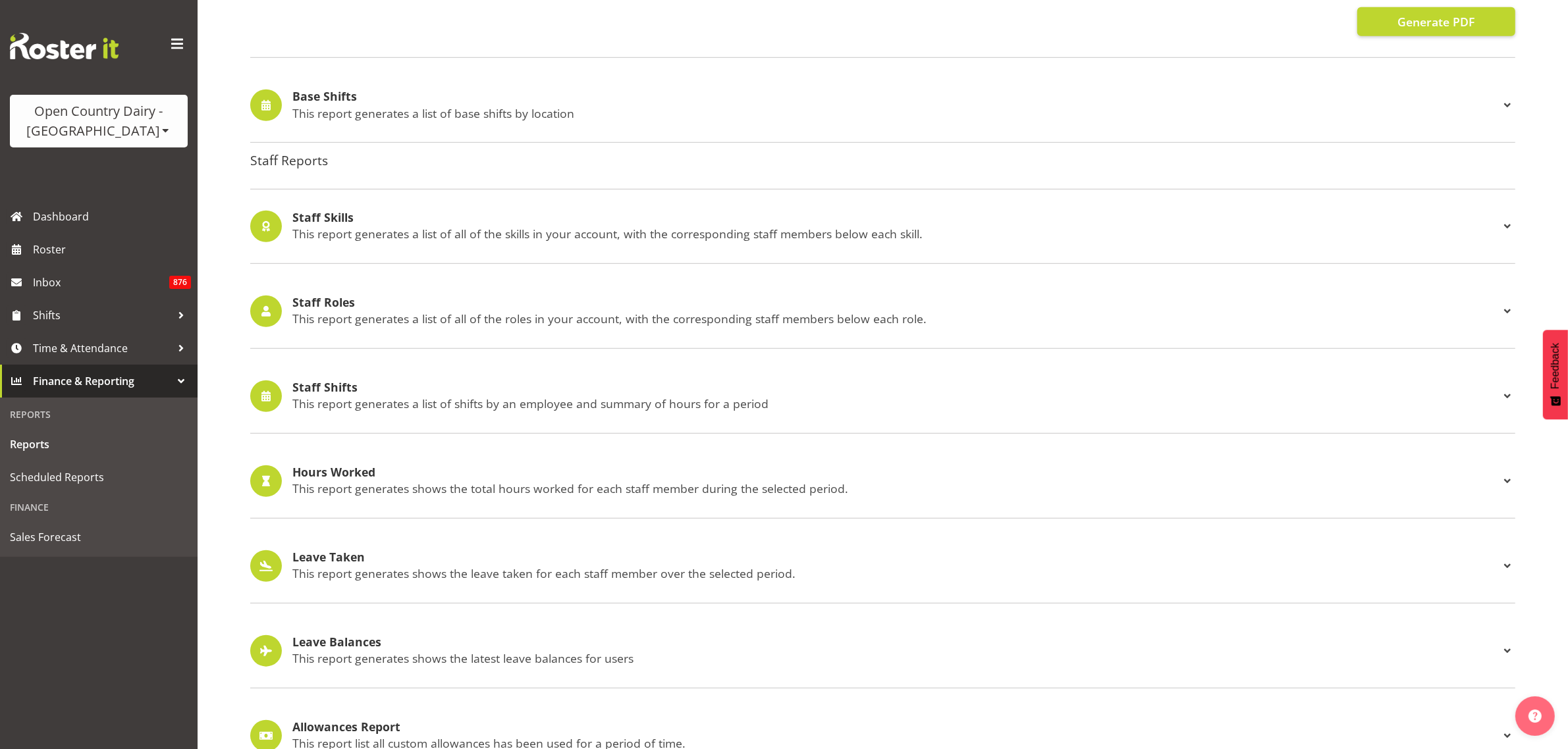
click at [341, 93] on h4 "Base Shifts" at bounding box center [896, 97] width 1207 height 13
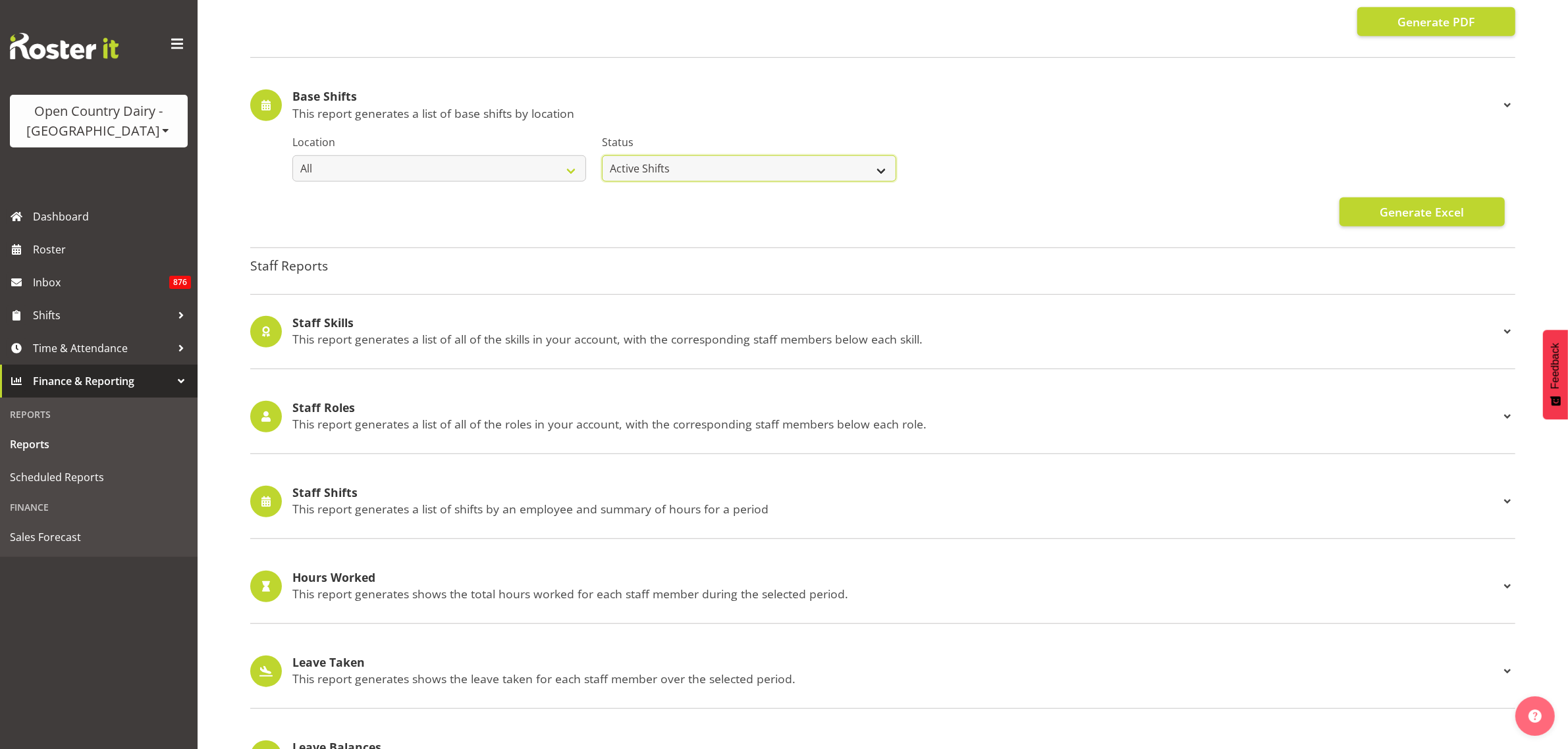
click at [836, 170] on select "Active Shifts Inactive Shifts" at bounding box center [748, 169] width 294 height 27
click at [1385, 216] on span "Generate Excel" at bounding box center [1421, 212] width 84 height 17
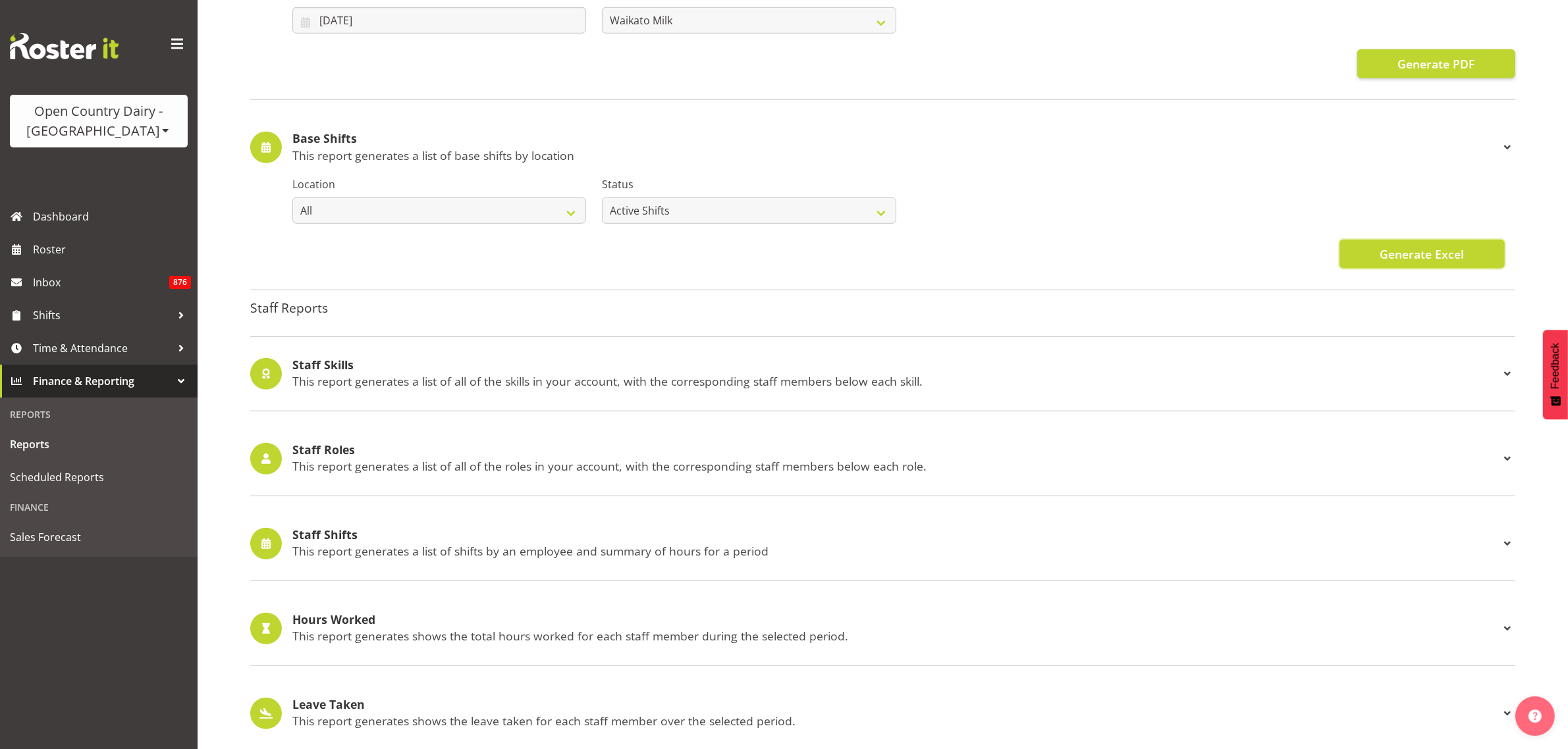
scroll to position [1154, 0]
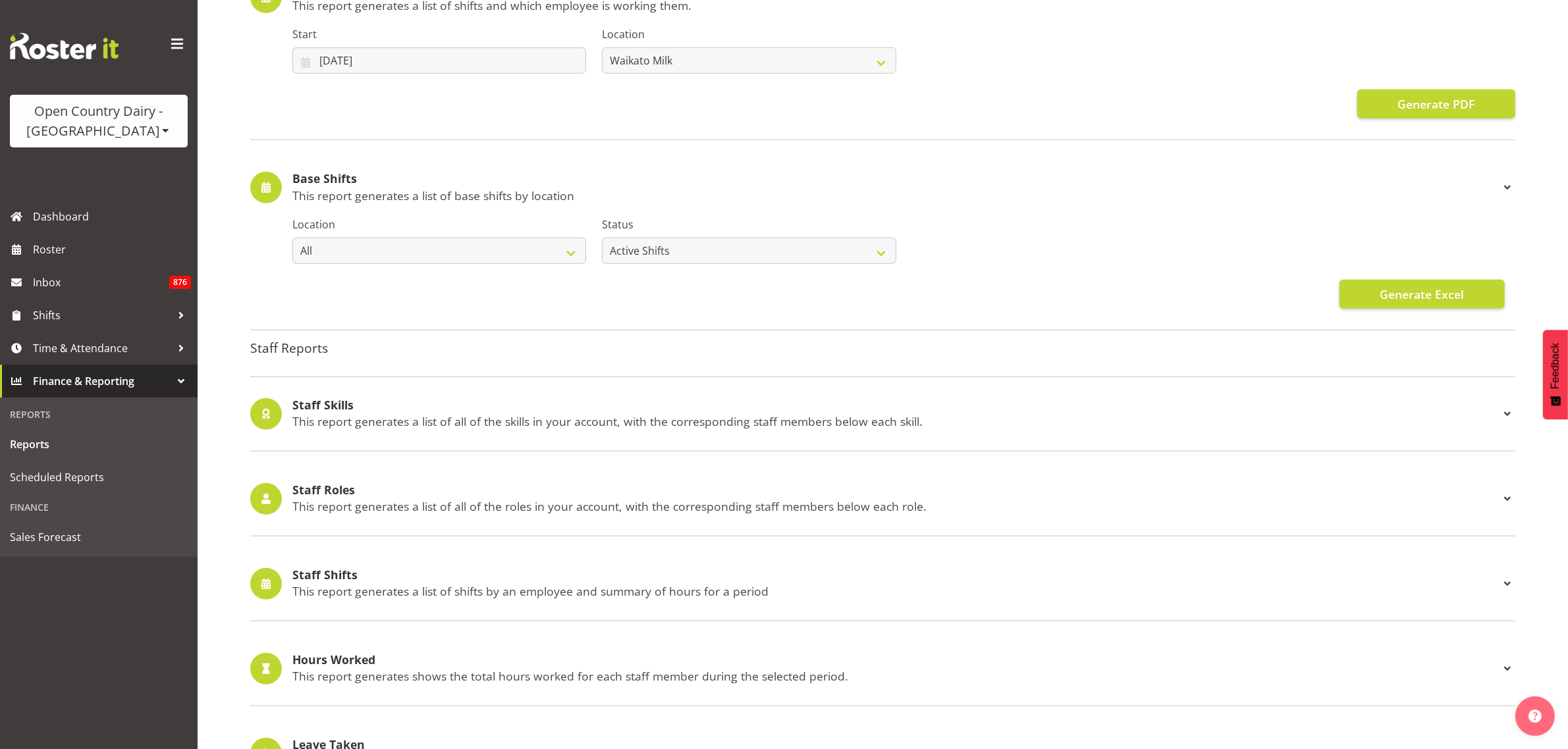
click at [611, 423] on p "This report generates a list of all of the skills in your account, with the cor…" at bounding box center [896, 421] width 1207 height 15
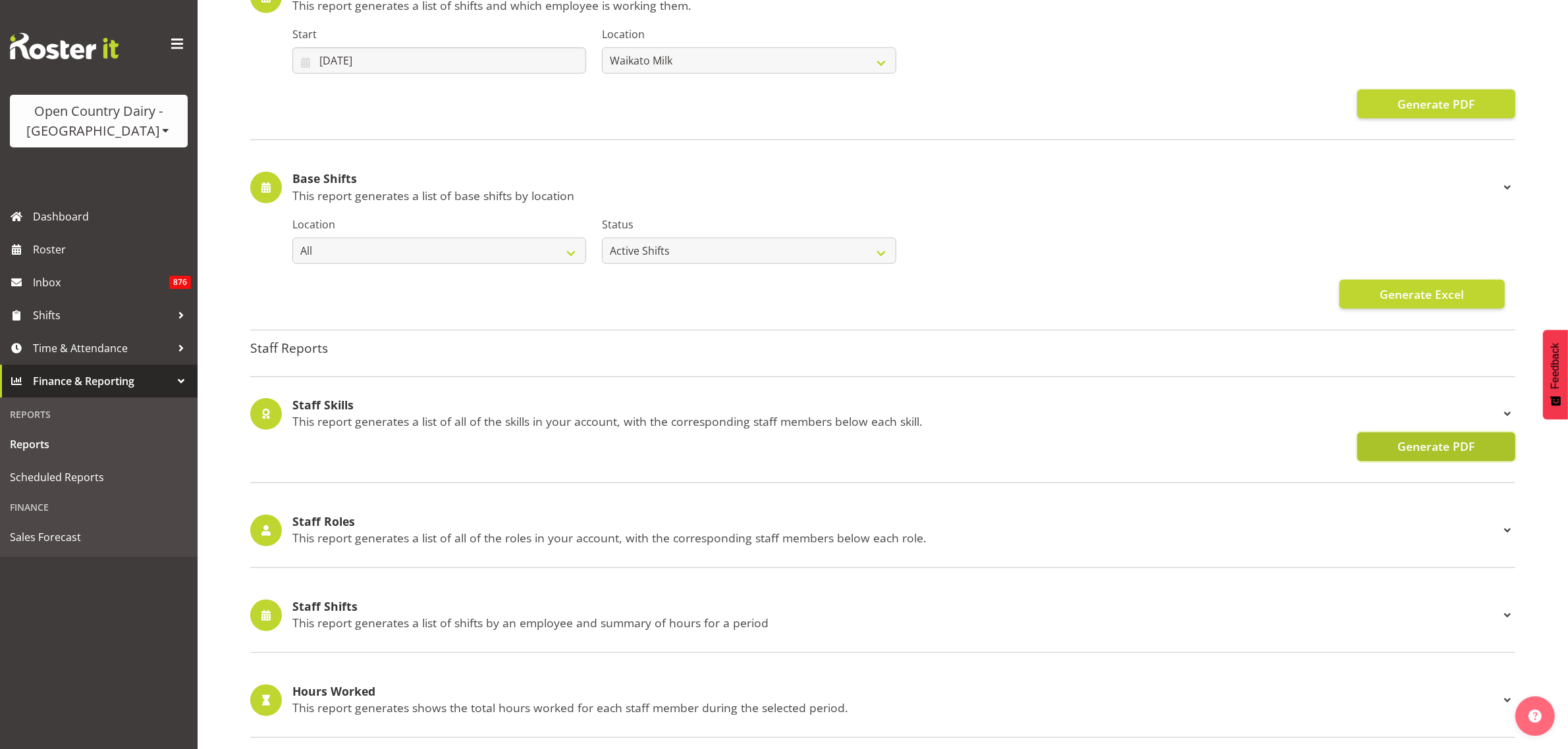
click at [1400, 452] on span "Generate PDF" at bounding box center [1436, 447] width 77 height 17
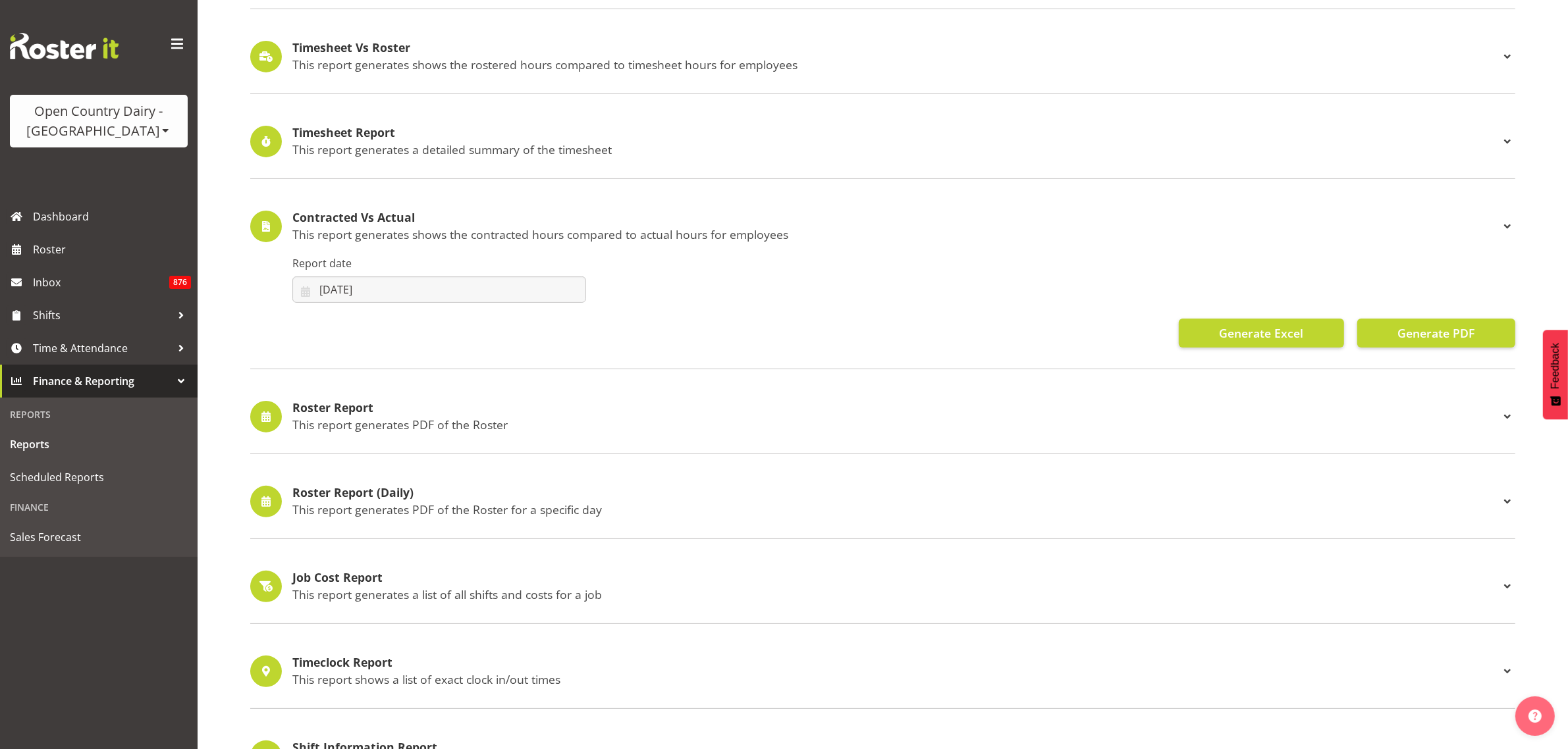
scroll to position [304, 0]
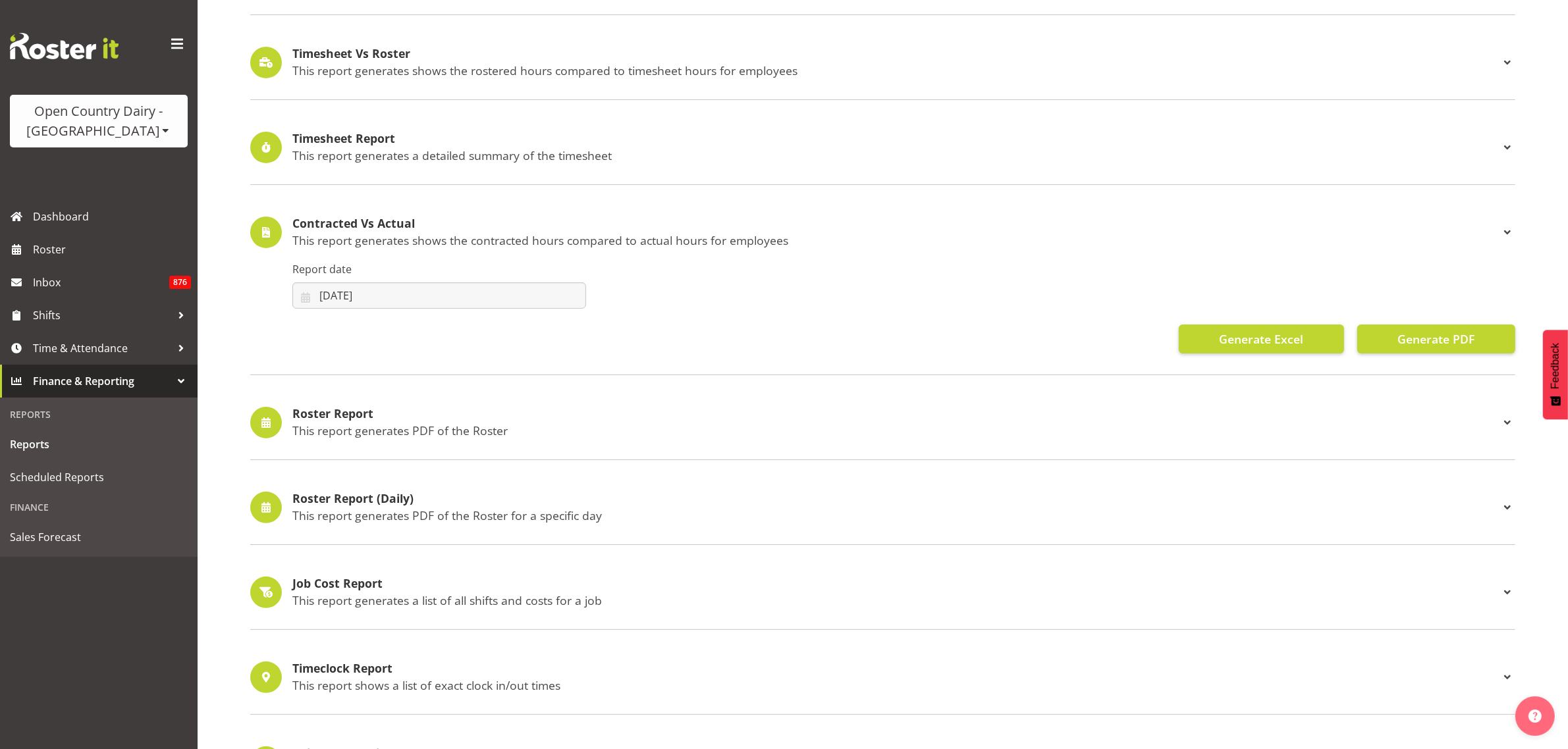
click at [361, 413] on h4 "Roster Report" at bounding box center [896, 414] width 1207 height 13
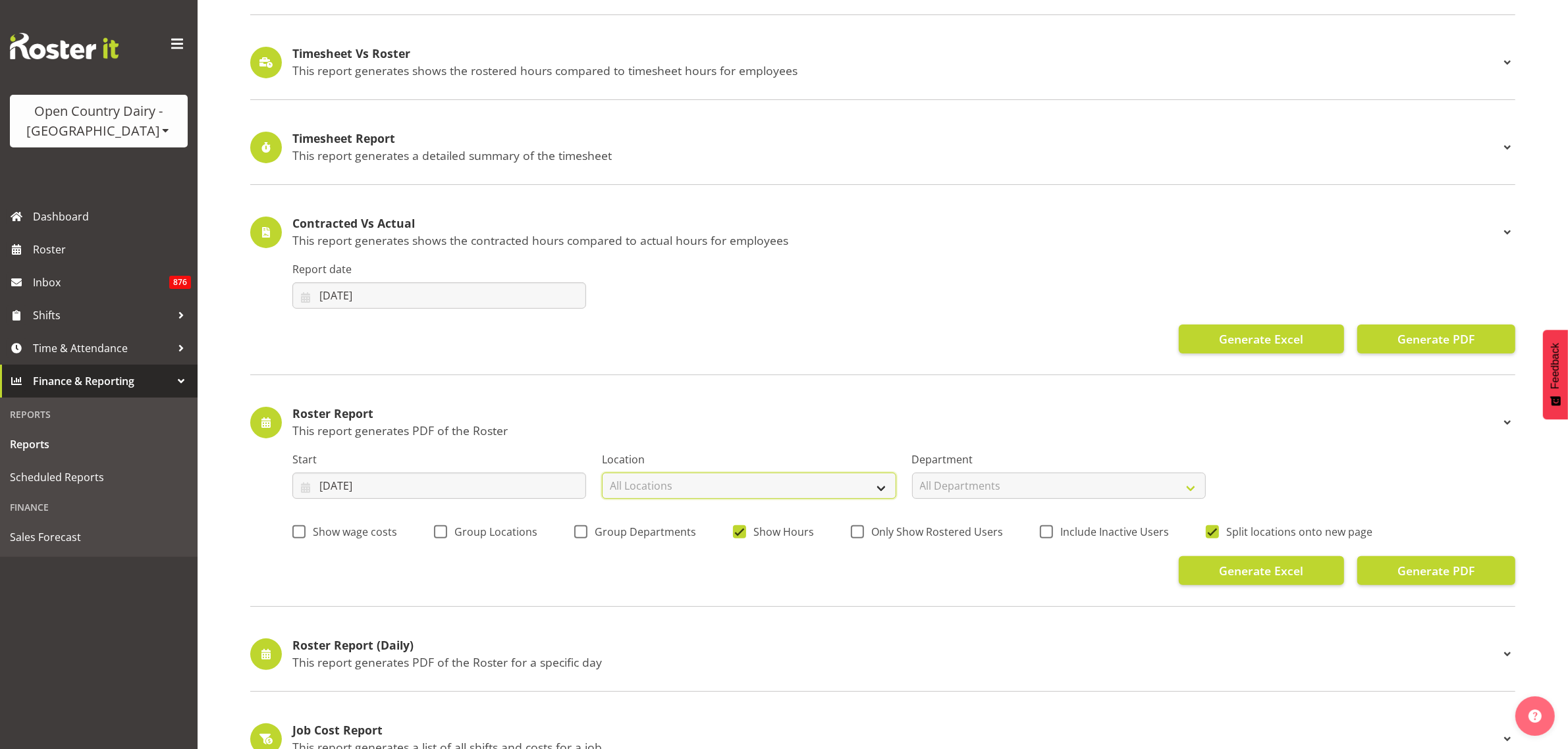
click at [678, 489] on select "All Locations Containers Horotiu Ingredients Waharoa Office Waikato Milk Whanga…" at bounding box center [748, 486] width 294 height 27
select select "1054"
click at [602, 473] on select "All Locations Containers Horotiu Ingredients Waharoa Office Waikato Milk Whanga…" at bounding box center [748, 486] width 294 height 27
click at [1010, 494] on select "All Departments 701 702 703 704 705 706 707 708 709 710 711 712 713 714 715 716…" at bounding box center [1059, 486] width 294 height 27
click at [934, 603] on div "Roster Report This report generates PDF of the Roster Start 28/08/2025 January …" at bounding box center [882, 496] width 1265 height 221
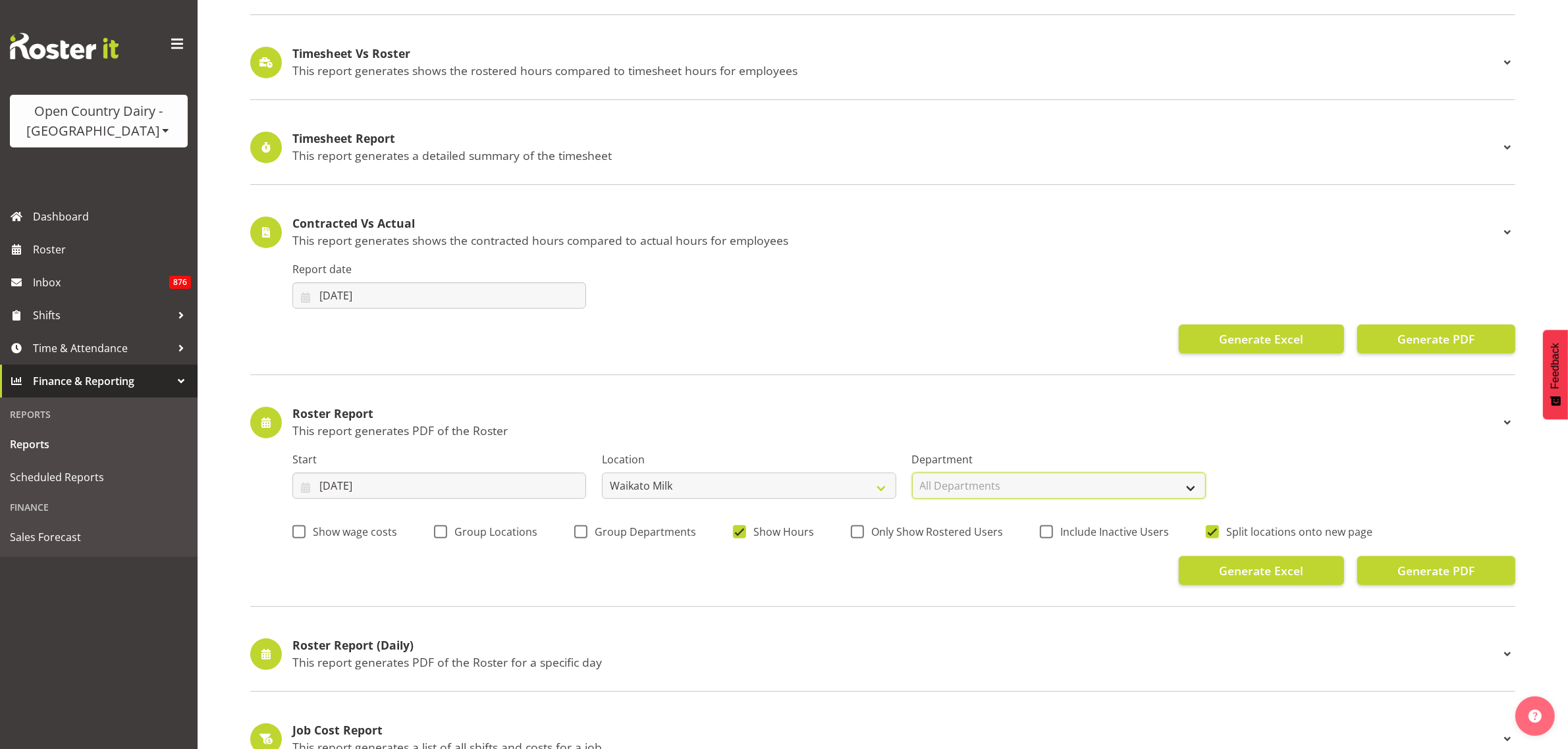
click at [1183, 490] on select "All Departments 701 702 703 704 705 706 707 708 709 710 711 712 713 714 715 716…" at bounding box center [1059, 486] width 294 height 27
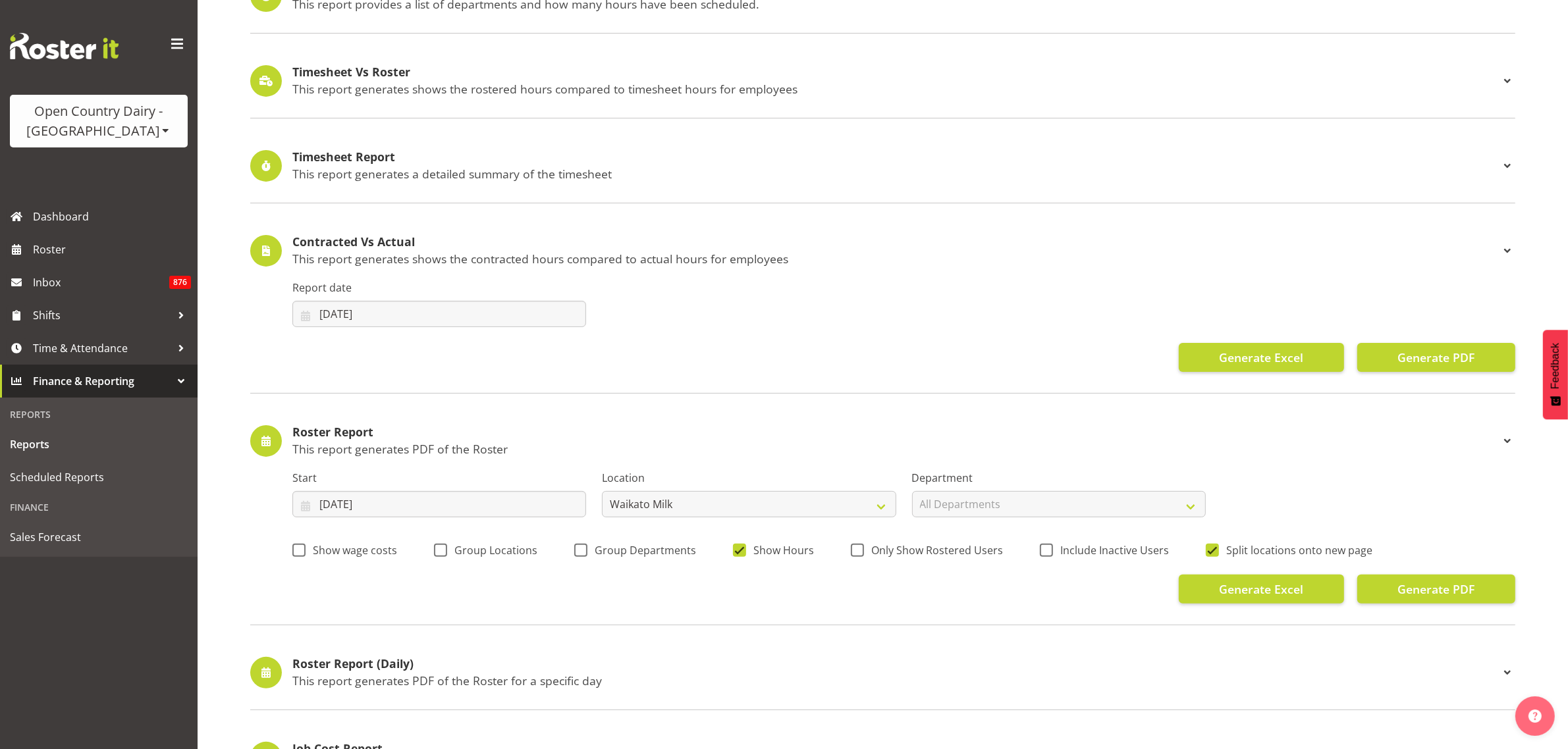
click at [1047, 599] on div "Generate Excel Generate PDF" at bounding box center [904, 589] width 1223 height 29
click at [575, 550] on span at bounding box center [581, 550] width 13 height 13
click at [575, 550] on input "Group Departments" at bounding box center [578, 550] width 9 height 9
checkbox input "true"
click at [1260, 593] on span "Generate Excel" at bounding box center [1261, 589] width 84 height 17
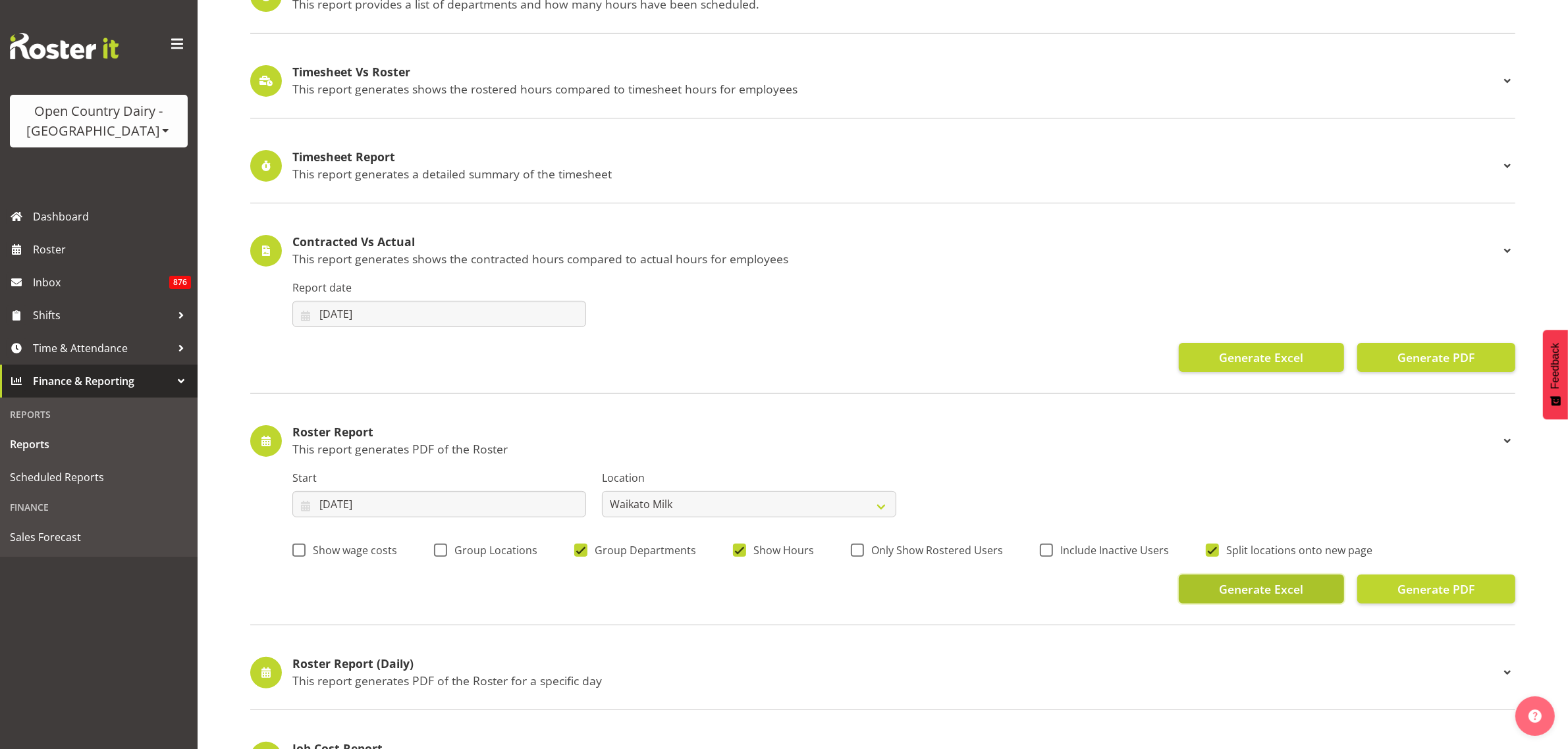
click at [1303, 589] on button "Generate Excel" at bounding box center [1261, 589] width 166 height 29
click at [31, 442] on span "Reports" at bounding box center [98, 445] width 177 height 20
click at [49, 449] on span "Reports" at bounding box center [98, 445] width 177 height 20
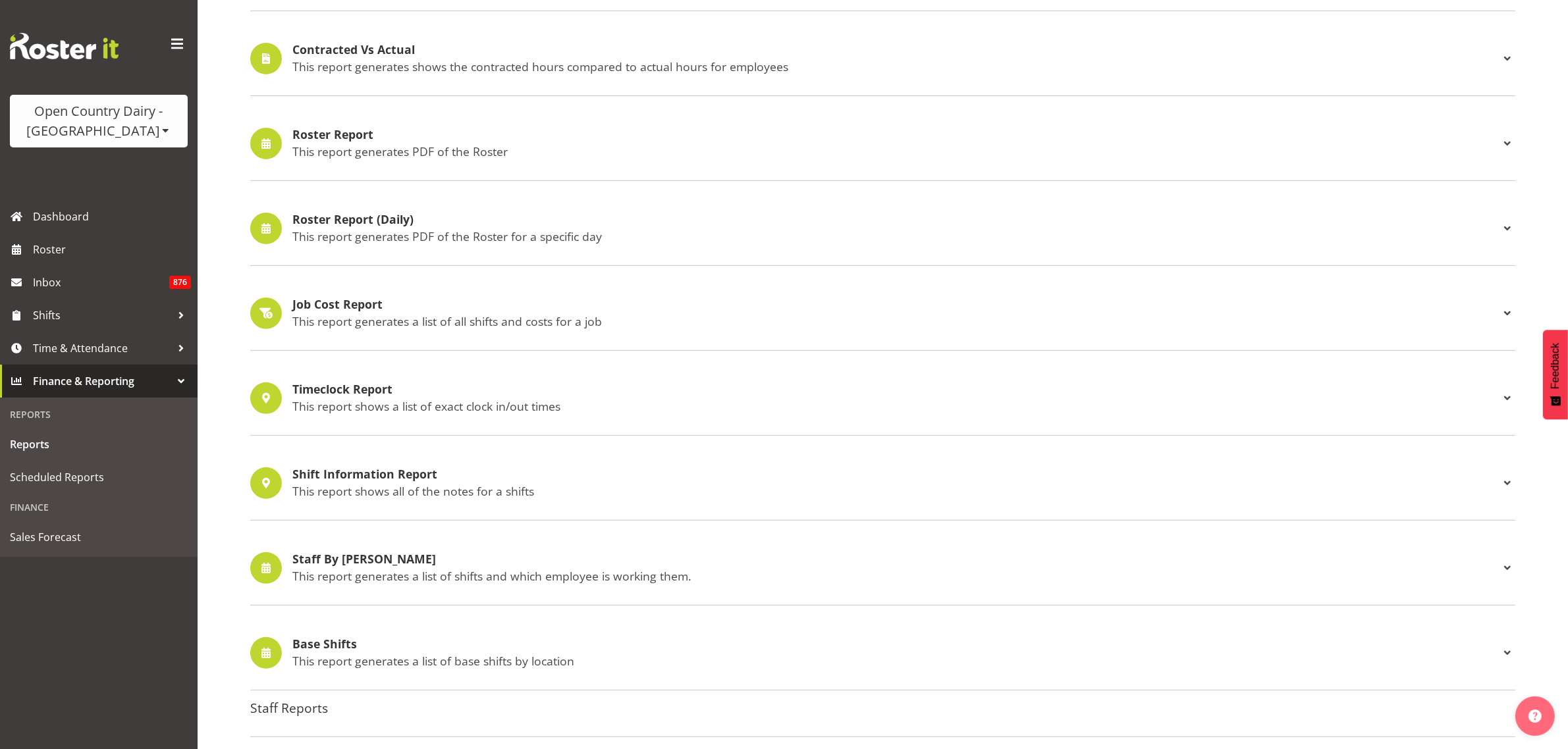
scroll to position [494, 0]
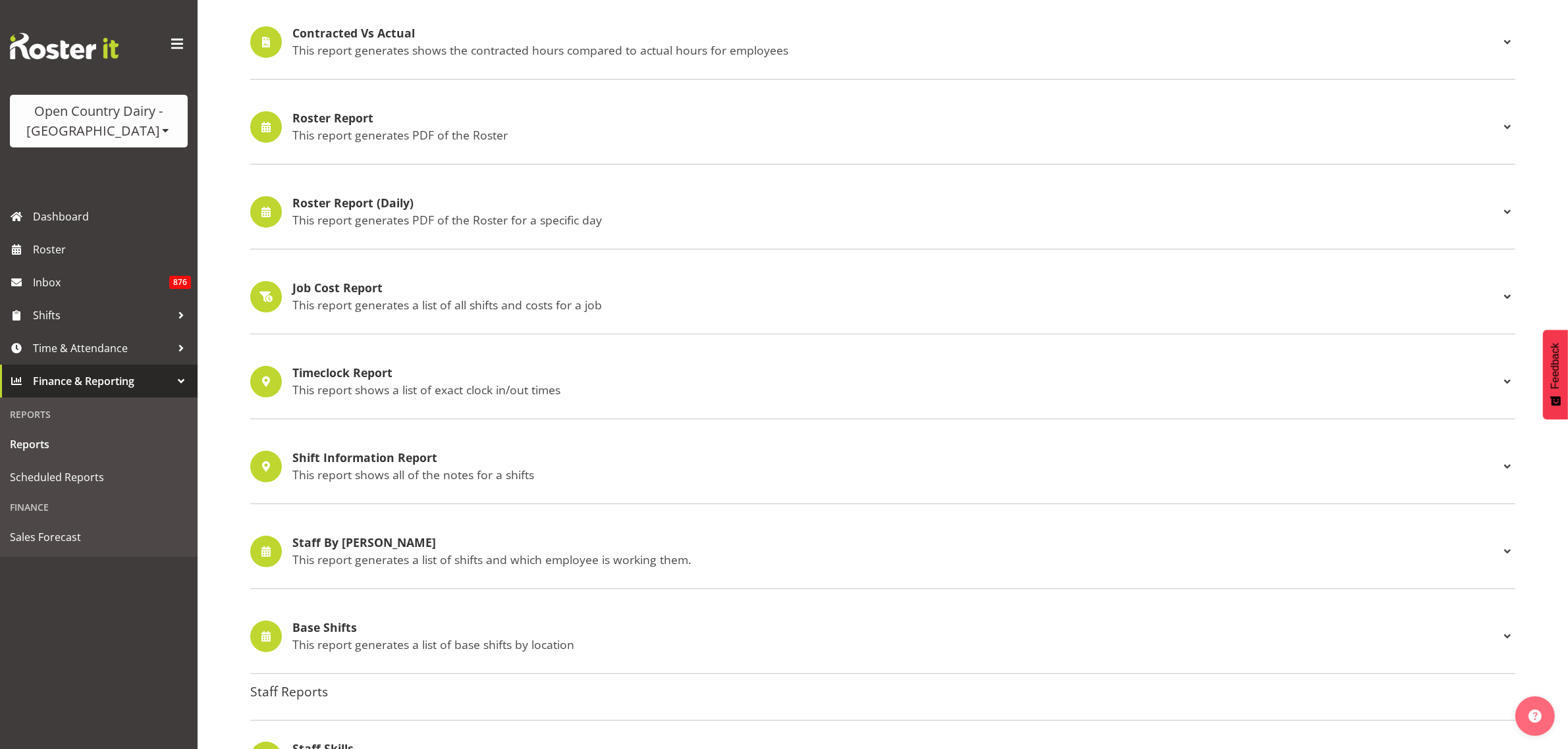
click at [366, 550] on h4 "Staff By Shifts" at bounding box center [896, 543] width 1207 height 13
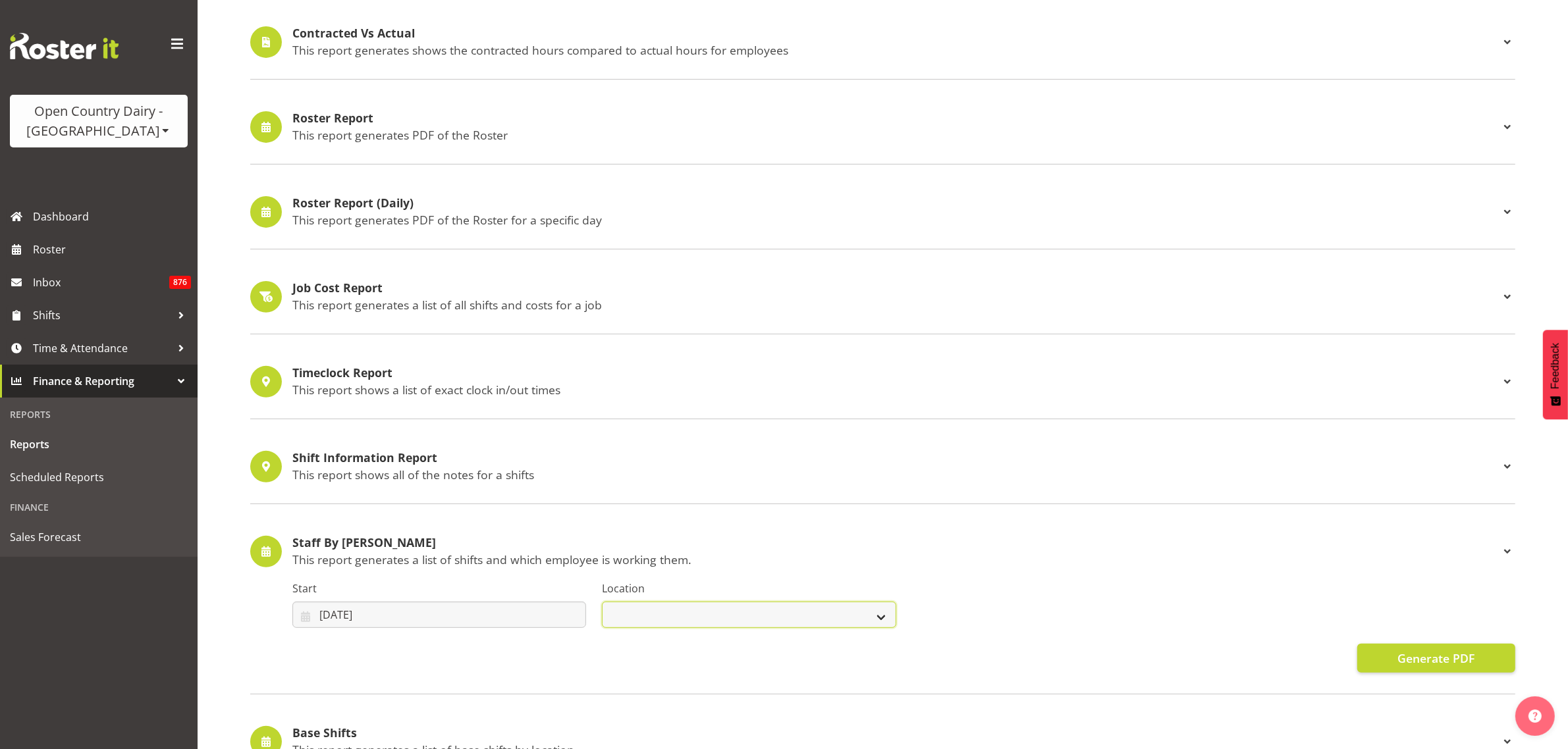
click at [742, 614] on select "Containers Horotiu Ingredients Waharoa Office Waikato Milk Whanganui Office" at bounding box center [748, 615] width 294 height 27
select select "1054"
click at [602, 603] on select "Containers Horotiu Ingredients Waharoa Office Waikato Milk Whanganui Office" at bounding box center [748, 615] width 294 height 27
click at [1430, 664] on span "Generate PDF" at bounding box center [1436, 659] width 77 height 17
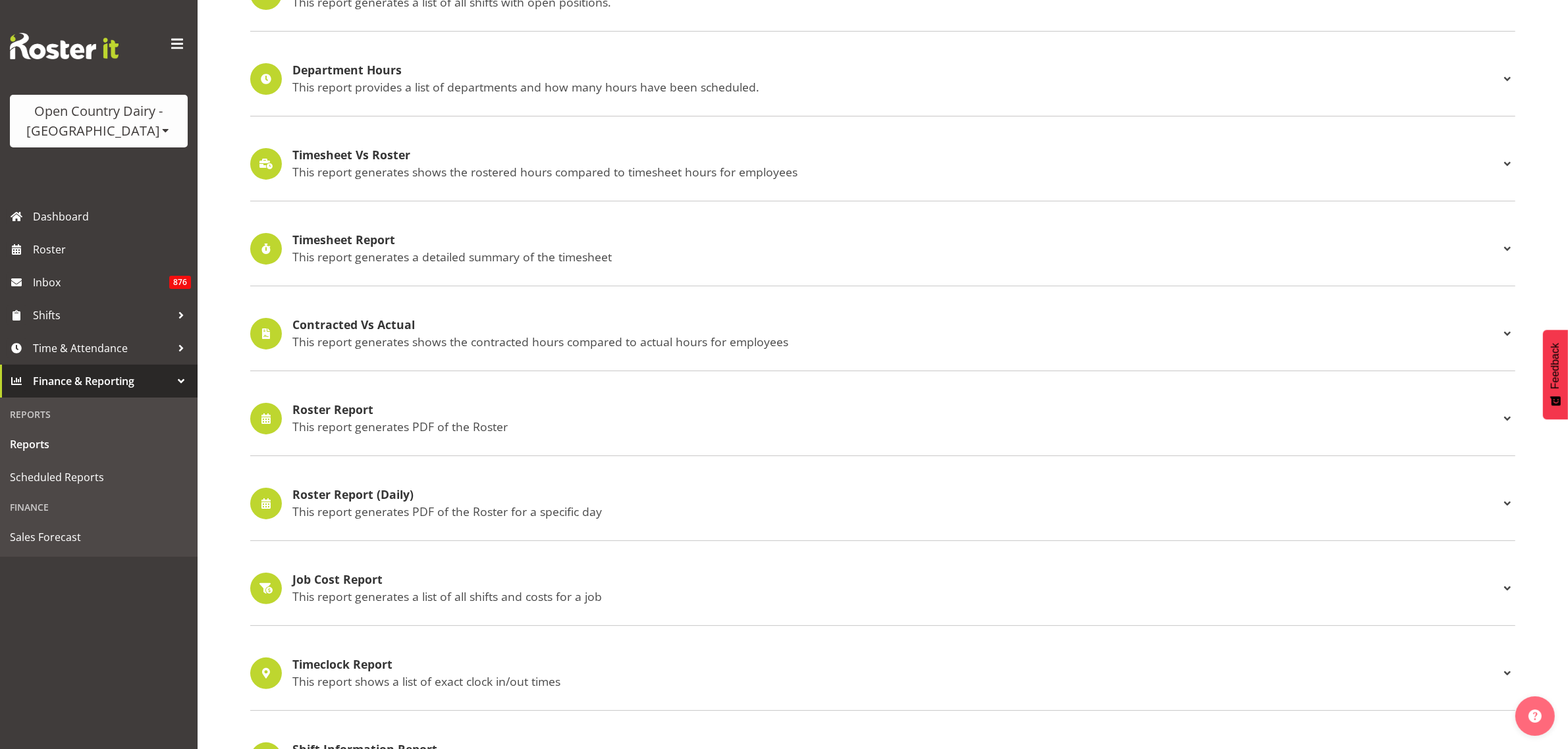
scroll to position [0, 0]
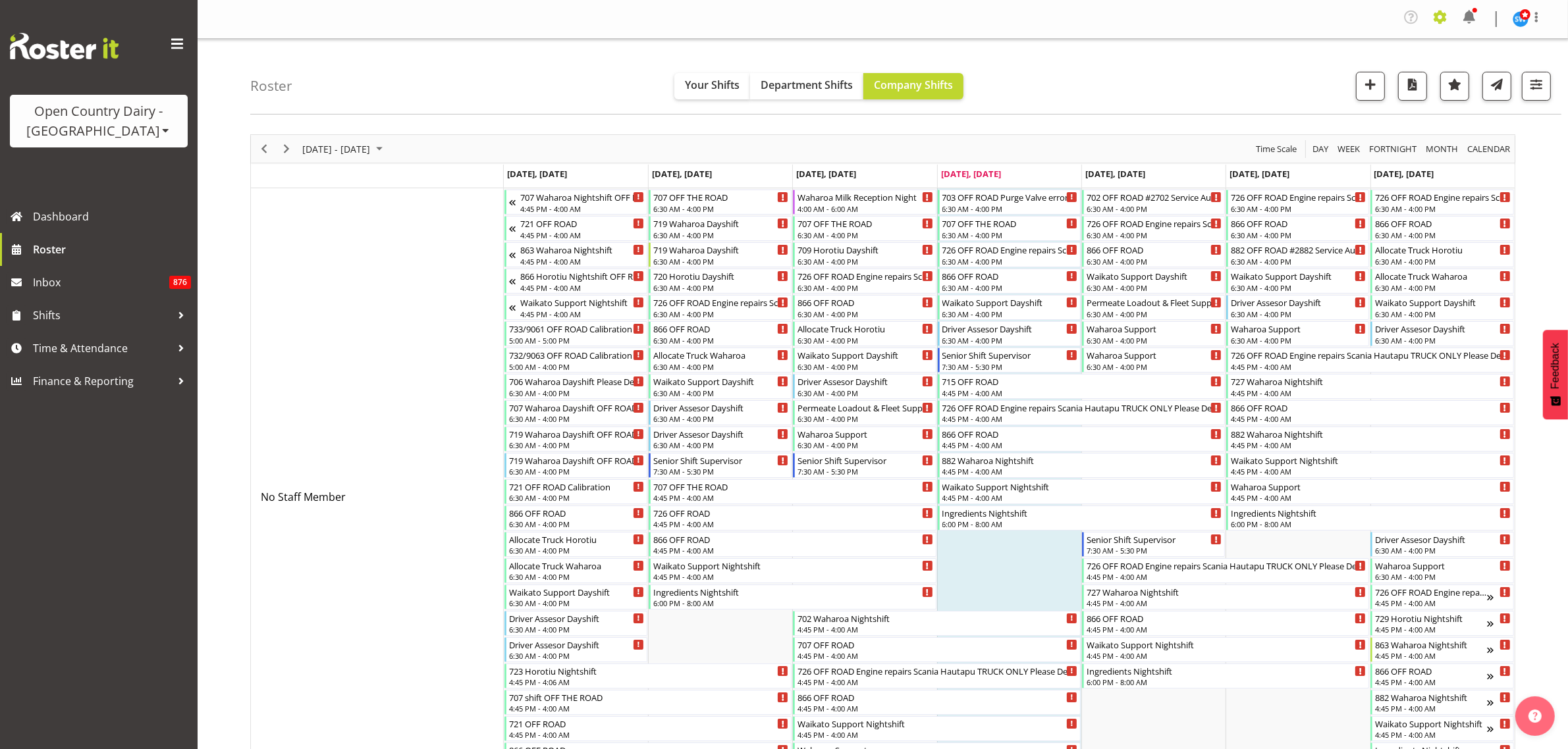
click at [1439, 19] on span at bounding box center [1440, 17] width 21 height 21
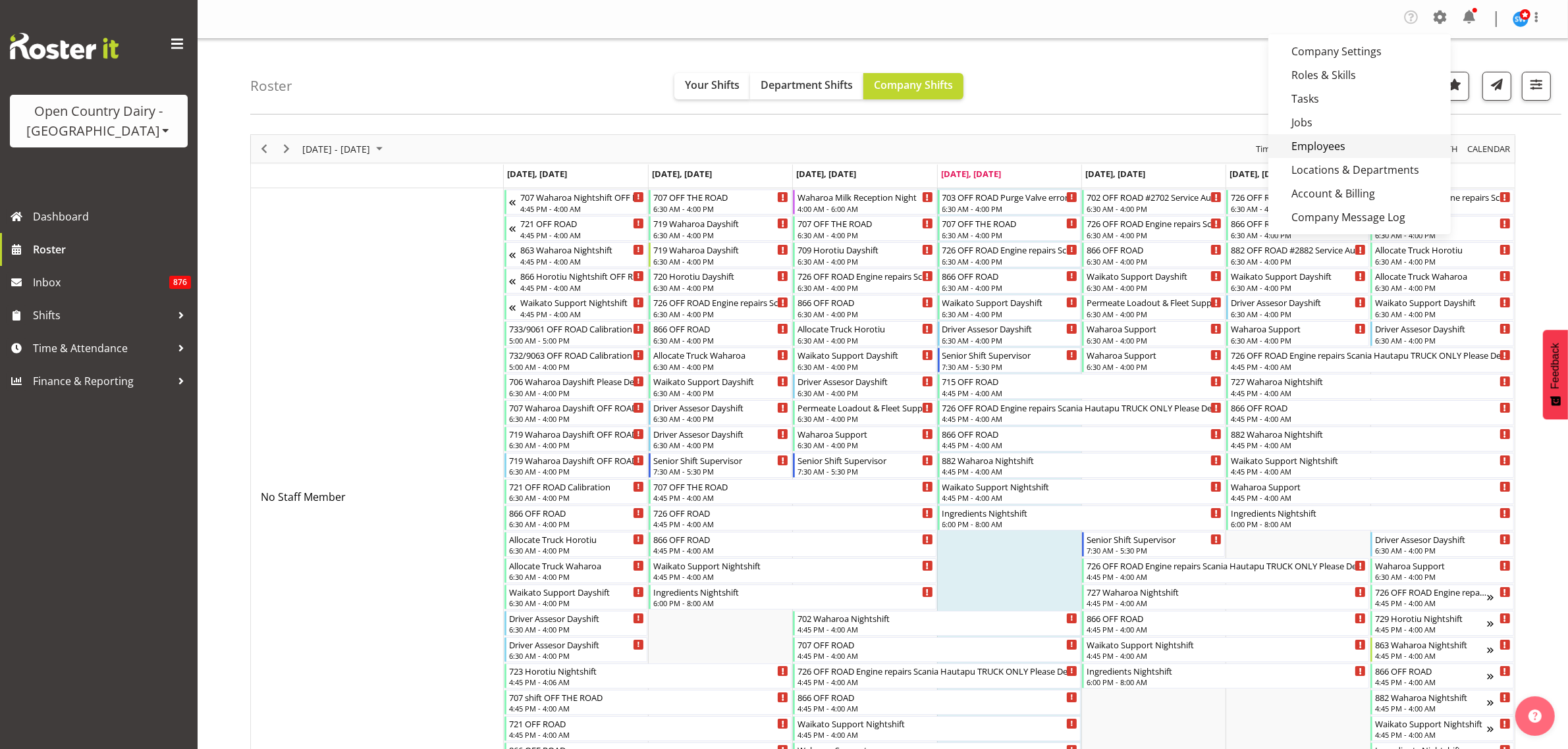
click at [1339, 147] on link "Employees" at bounding box center [1359, 146] width 182 height 24
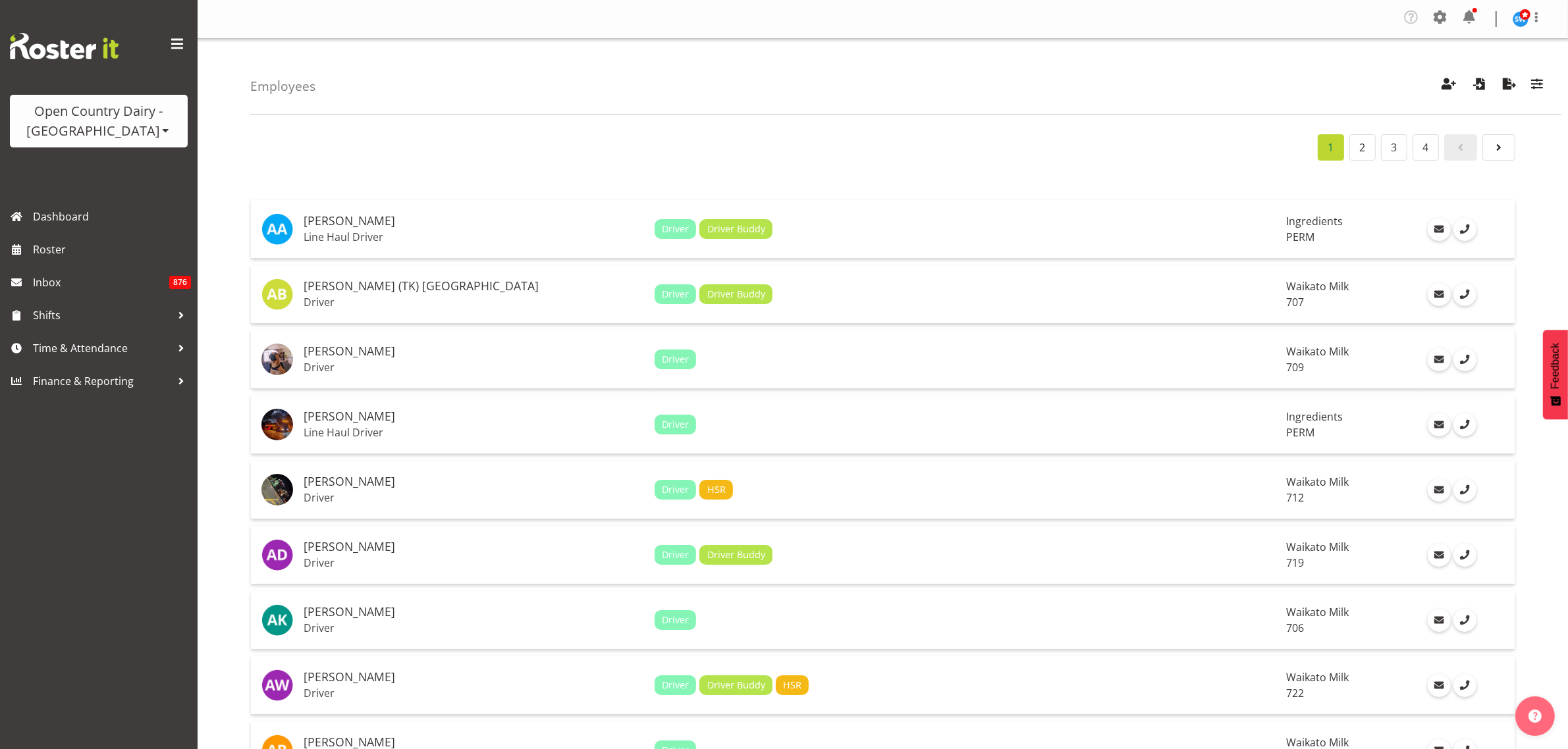
scroll to position [329, 0]
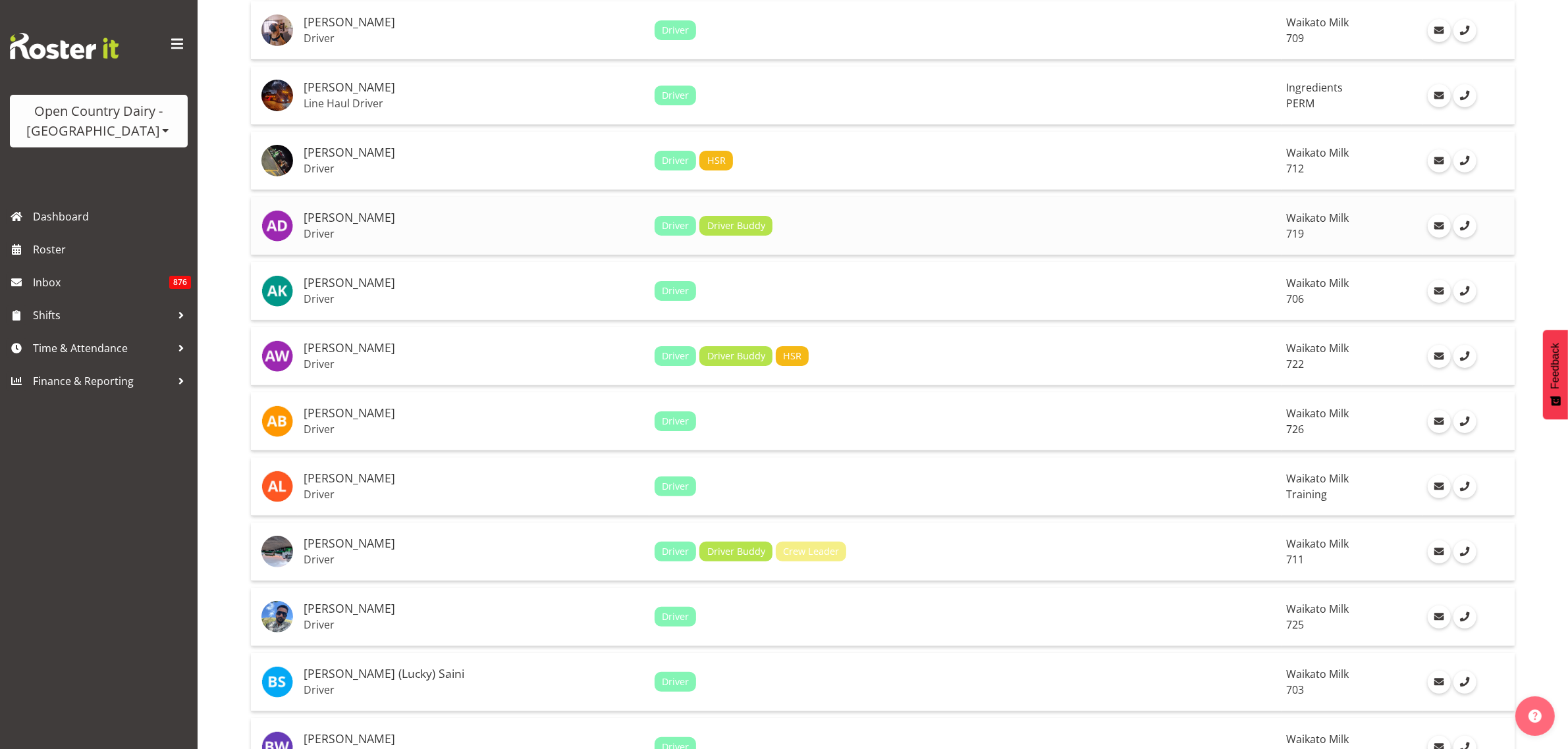
click at [354, 218] on h5 "[PERSON_NAME]" at bounding box center [474, 218] width 340 height 13
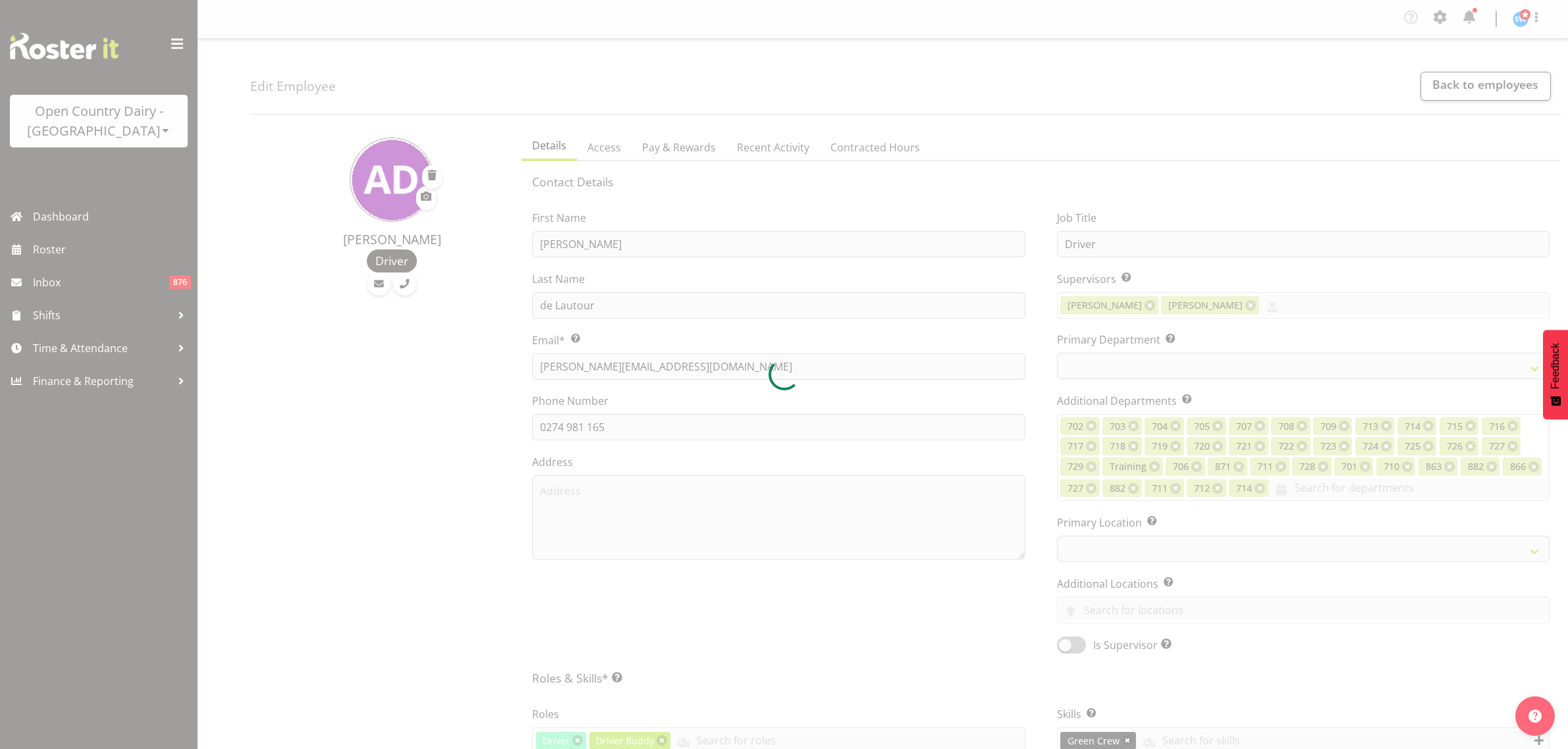
select select "TimelineWeek"
select select
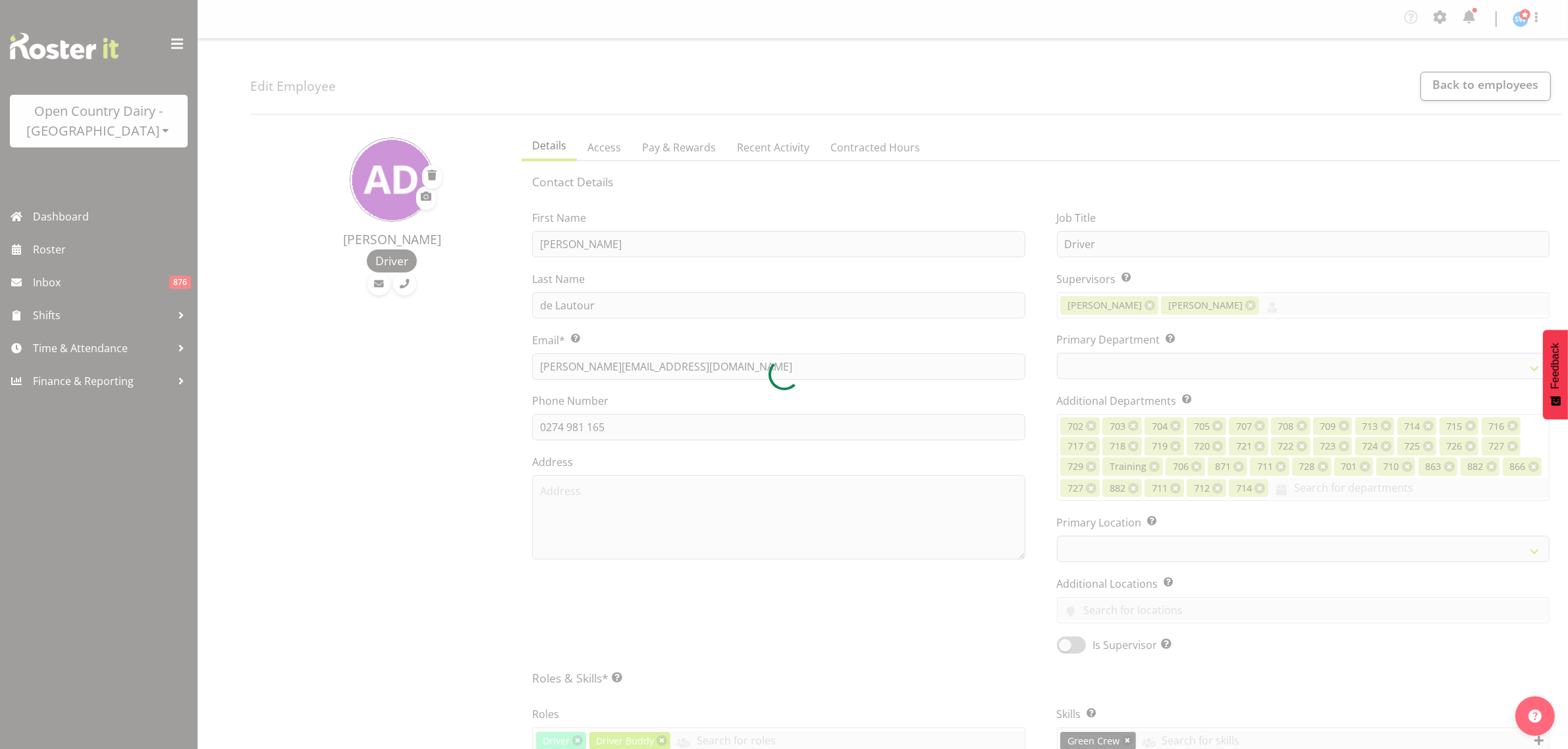
select select
select select "1054"
select select "823"
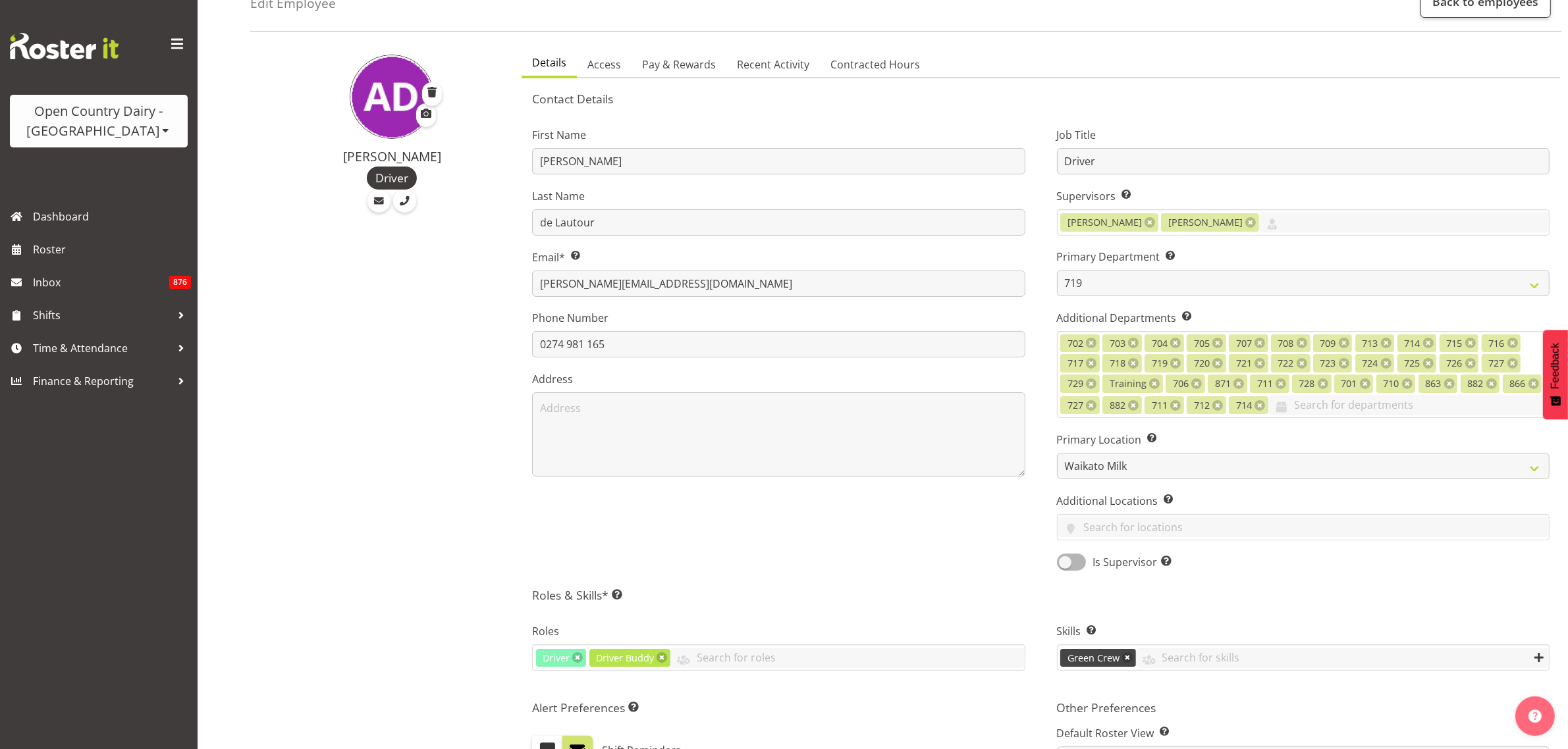
scroll to position [82, 0]
